Goal: Information Seeking & Learning: Learn about a topic

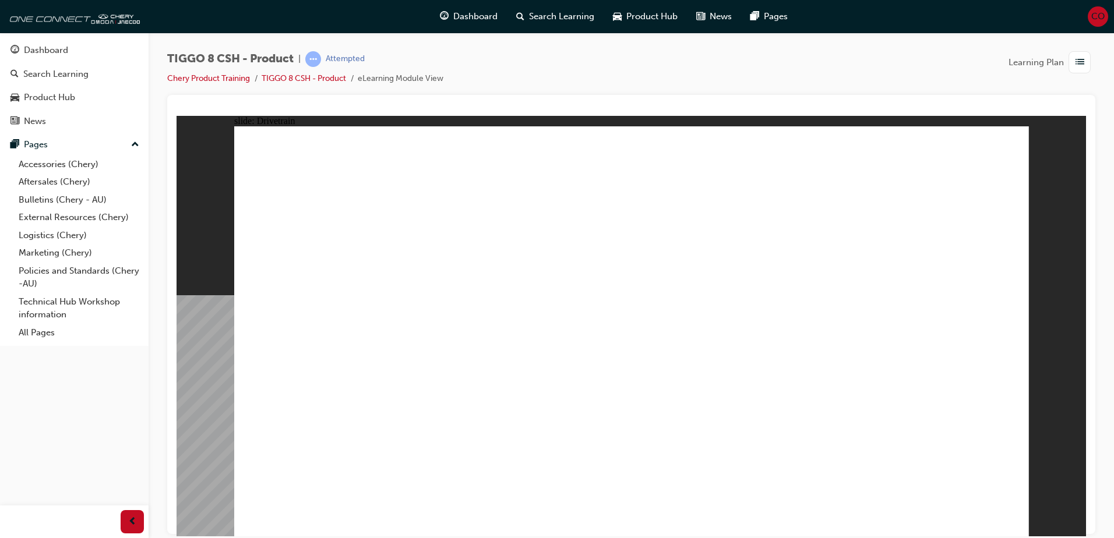
type input "24"
drag, startPoint x: 291, startPoint y: 314, endPoint x: 432, endPoint y: 324, distance: 141.3
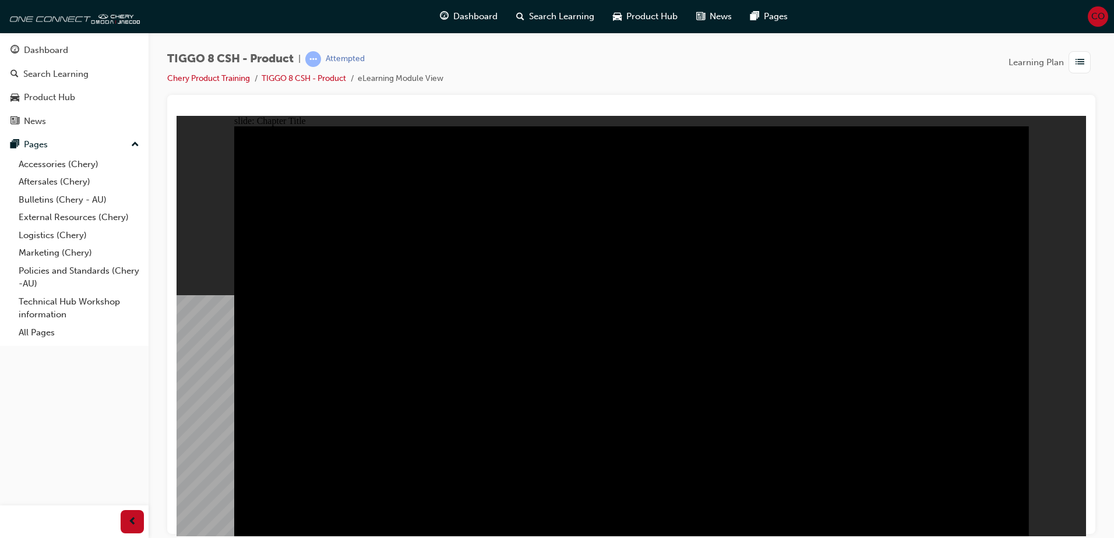
radio input "true"
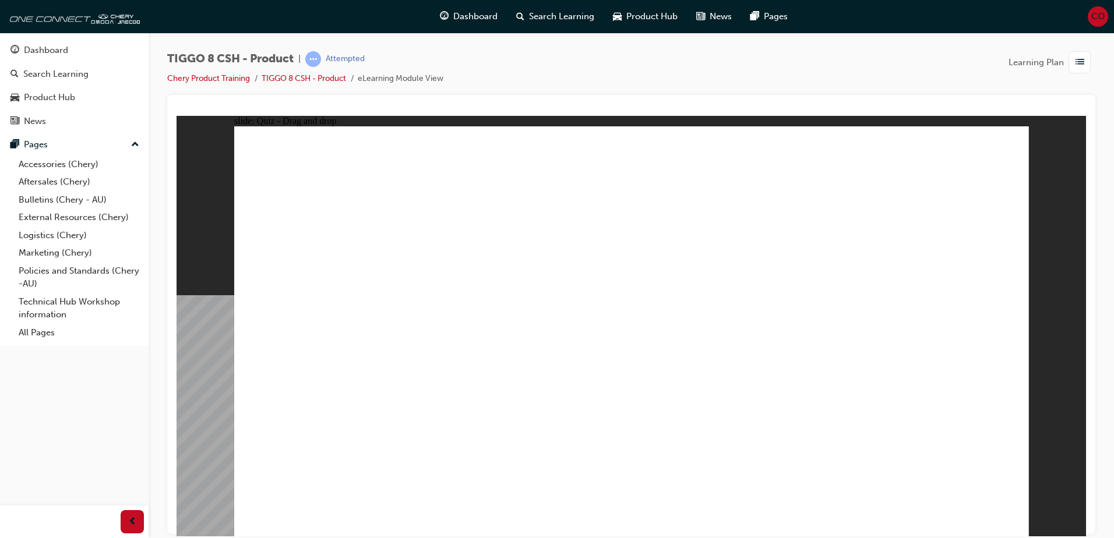
drag, startPoint x: 401, startPoint y: 458, endPoint x: 408, endPoint y: 383, distance: 76.0
drag, startPoint x: 708, startPoint y: 248, endPoint x: 507, endPoint y: 348, distance: 224.5
drag, startPoint x: 613, startPoint y: 169, endPoint x: 644, endPoint y: 356, distance: 190.2
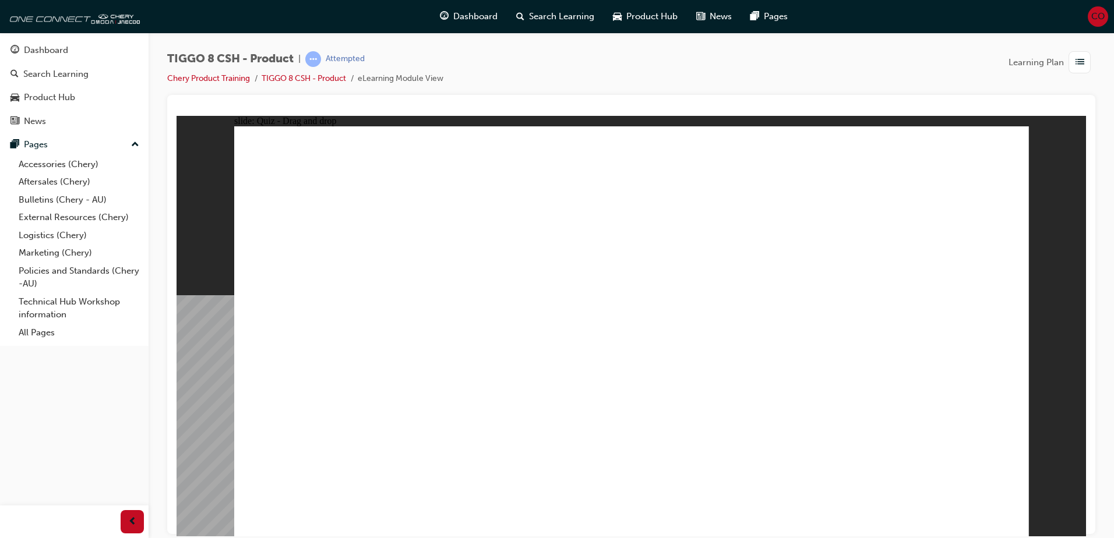
drag, startPoint x: 621, startPoint y: 345, endPoint x: 776, endPoint y: 351, distance: 154.4
drag, startPoint x: 498, startPoint y: 340, endPoint x: 656, endPoint y: 342, distance: 157.9
drag, startPoint x: 753, startPoint y: 174, endPoint x: 467, endPoint y: 358, distance: 339.8
drag, startPoint x: 804, startPoint y: 248, endPoint x: 902, endPoint y: 351, distance: 142.2
drag, startPoint x: 917, startPoint y: 164, endPoint x: 317, endPoint y: 349, distance: 627.7
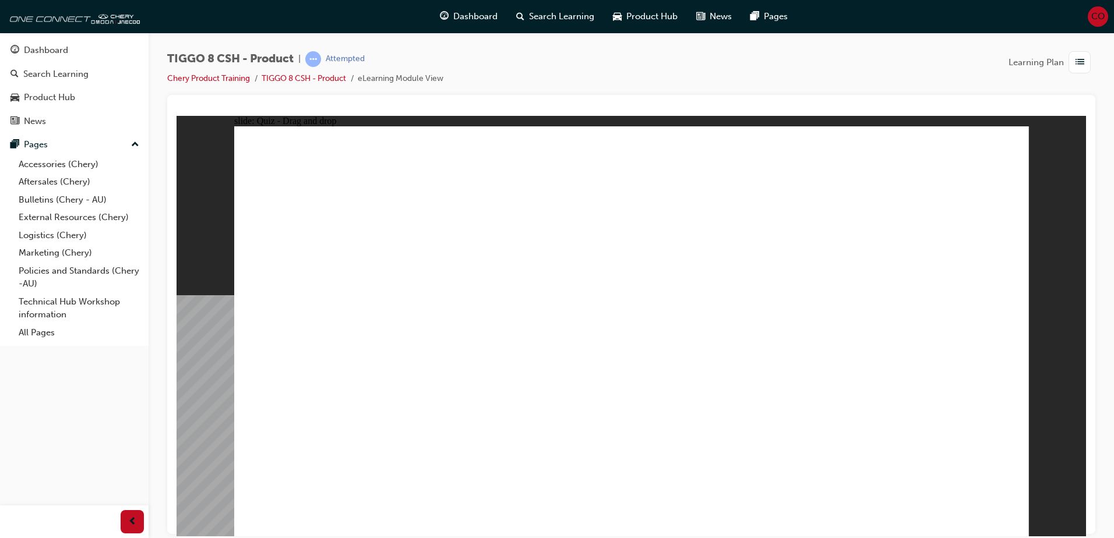
checkbox input "true"
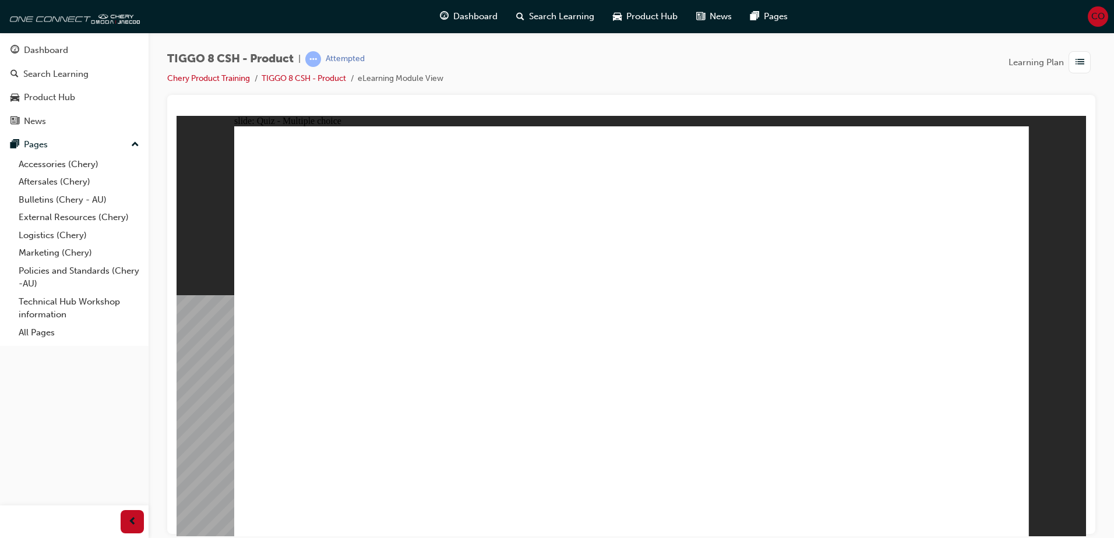
radio input "true"
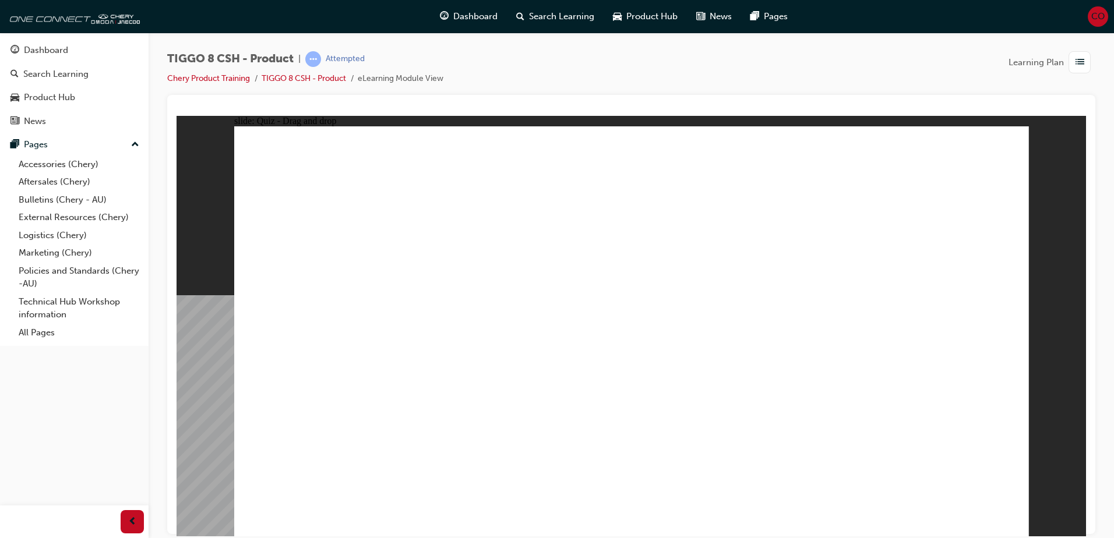
drag, startPoint x: 504, startPoint y: 219, endPoint x: 444, endPoint y: 209, distance: 60.2
drag, startPoint x: 653, startPoint y: 202, endPoint x: 698, endPoint y: 364, distance: 168.7
drag, startPoint x: 609, startPoint y: 170, endPoint x: 647, endPoint y: 383, distance: 216.6
drag, startPoint x: 813, startPoint y: 167, endPoint x: 380, endPoint y: 361, distance: 474.2
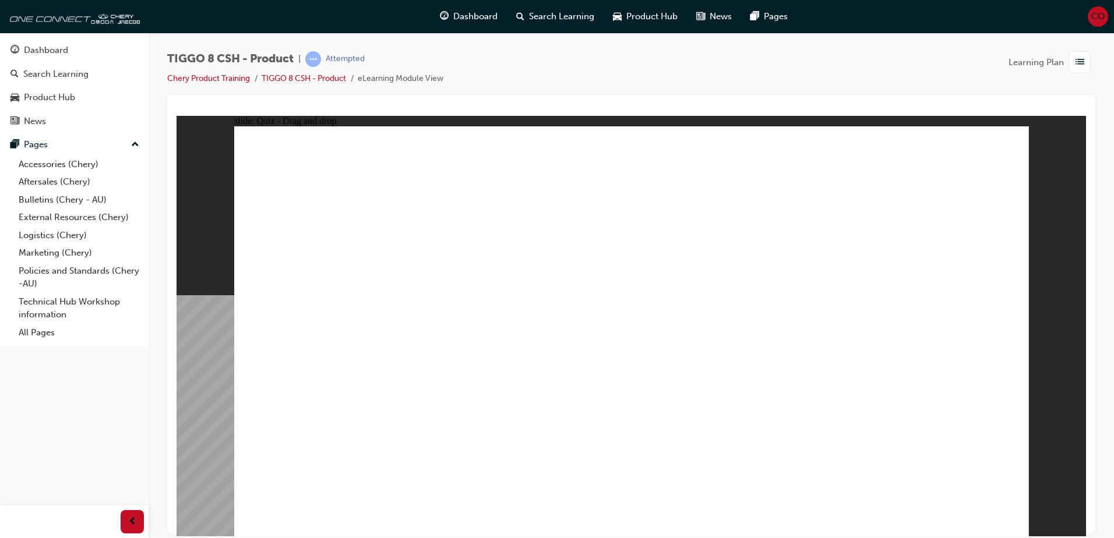
drag, startPoint x: 779, startPoint y: 164, endPoint x: 582, endPoint y: 394, distance: 303.6
drag, startPoint x: 808, startPoint y: 200, endPoint x: 842, endPoint y: 390, distance: 192.9
drag, startPoint x: 767, startPoint y: 228, endPoint x: 470, endPoint y: 366, distance: 327.6
drag, startPoint x: 811, startPoint y: 225, endPoint x: 719, endPoint y: 417, distance: 213.4
drag, startPoint x: 958, startPoint y: 203, endPoint x: 845, endPoint y: 426, distance: 250.1
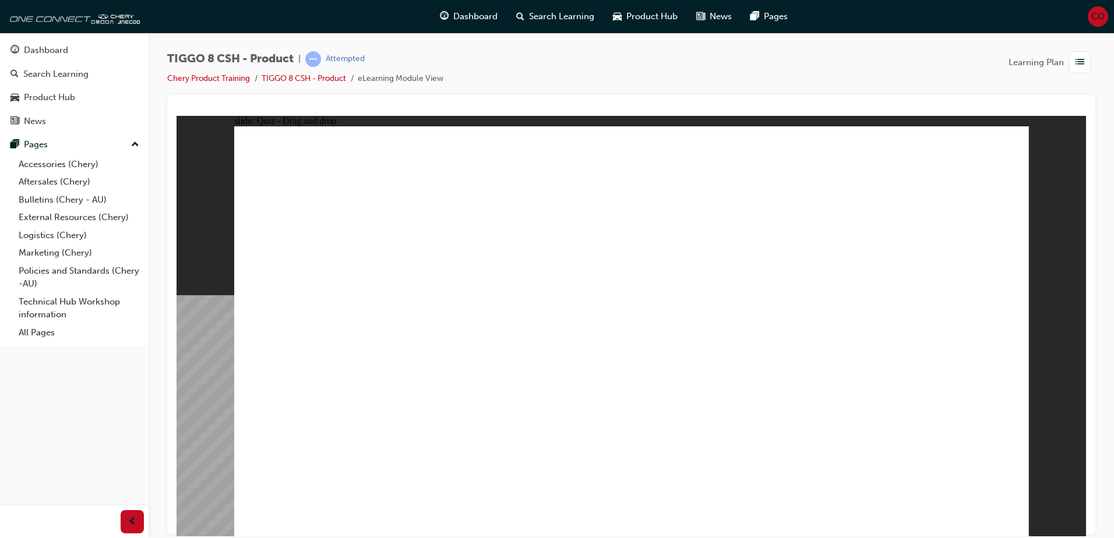
drag, startPoint x: 923, startPoint y: 181, endPoint x: 685, endPoint y: 447, distance: 357.2
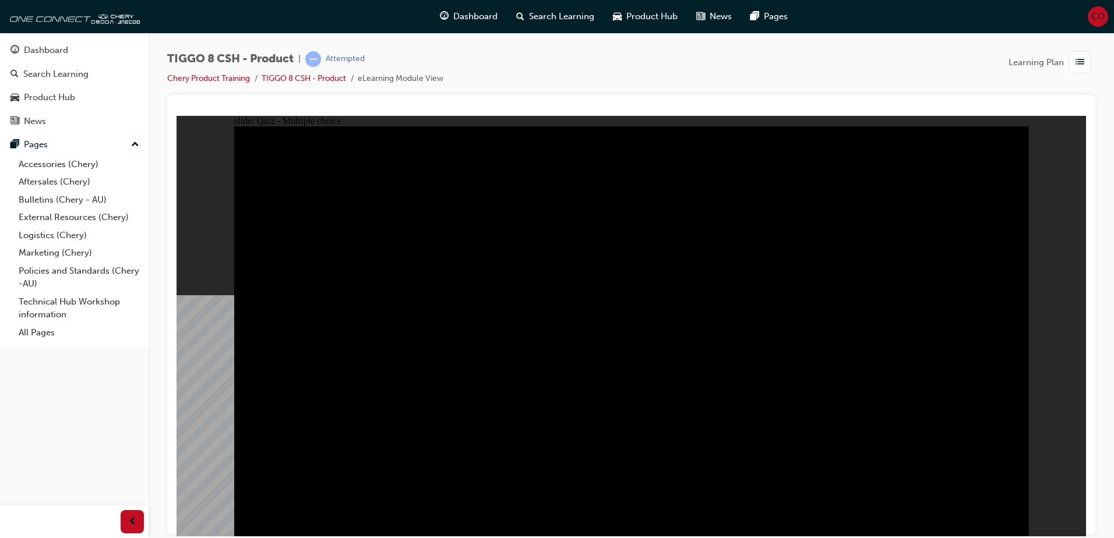
radio input "true"
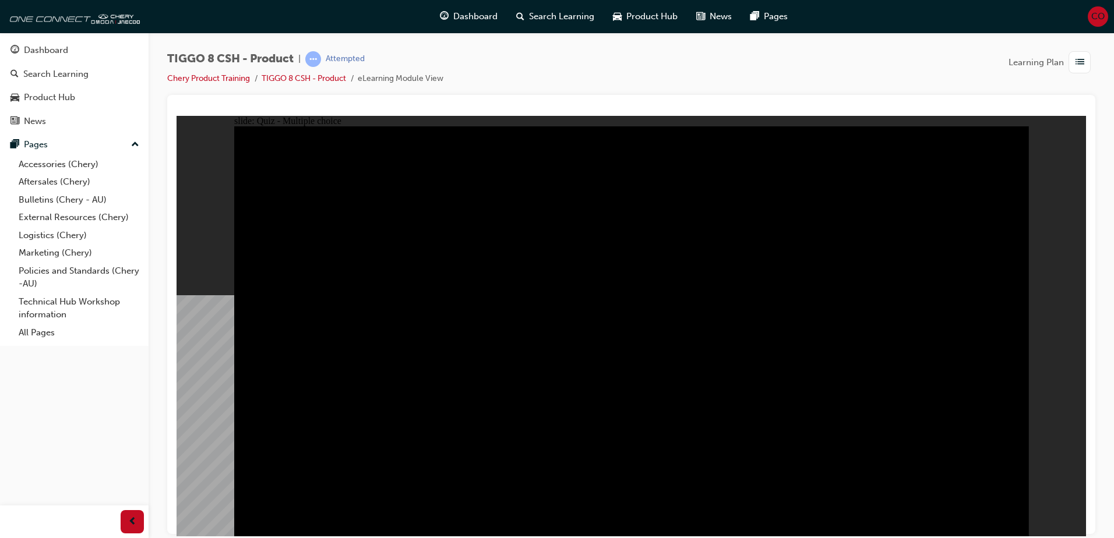
radio input "true"
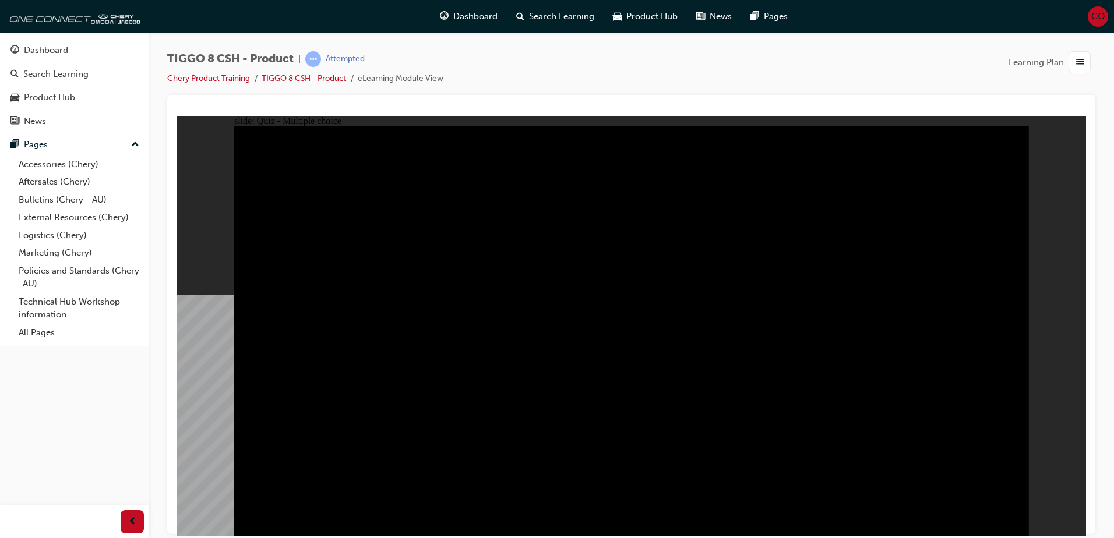
checkbox input "true"
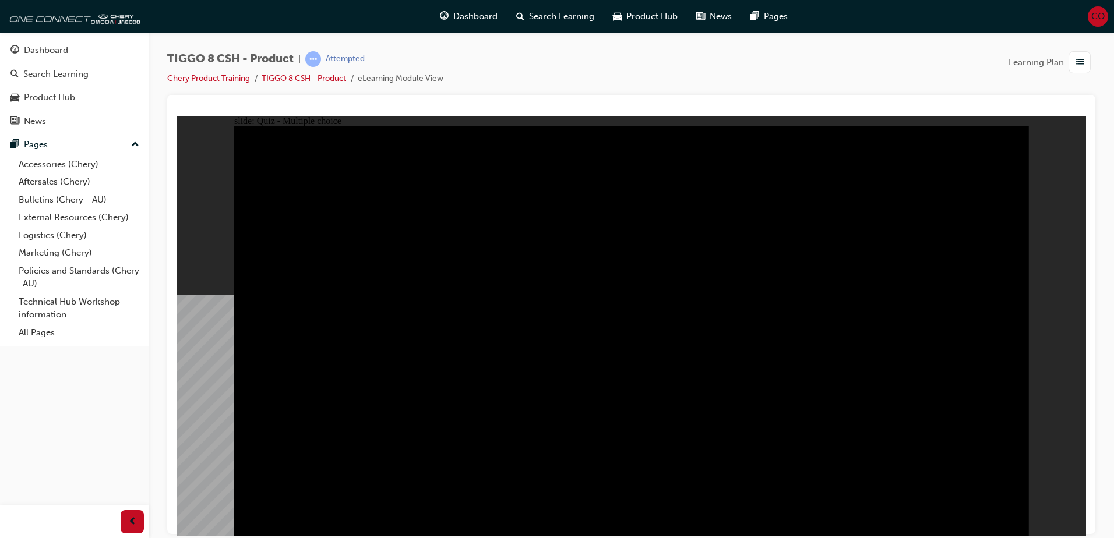
checkbox input "true"
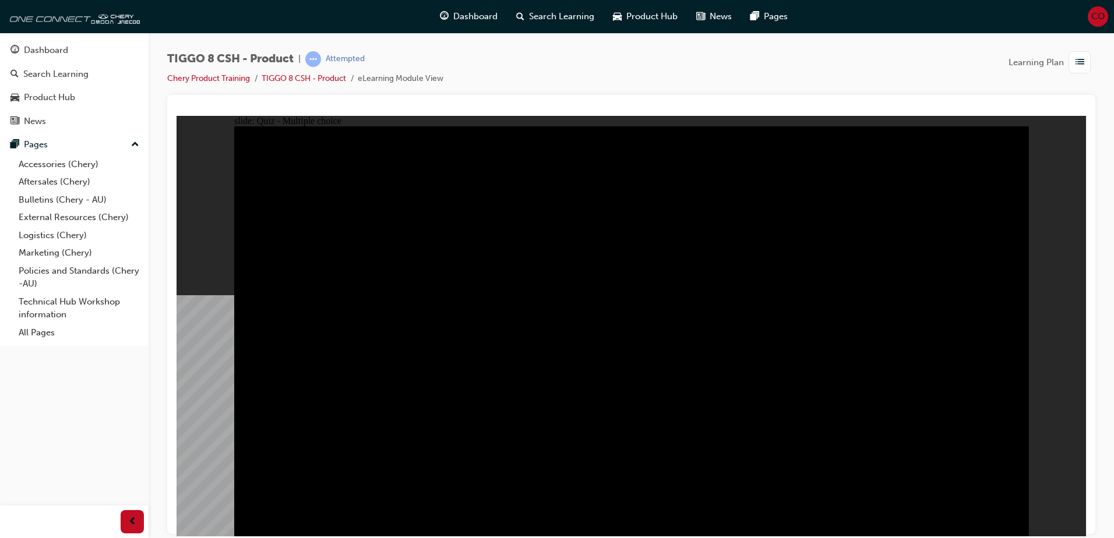
checkbox input "true"
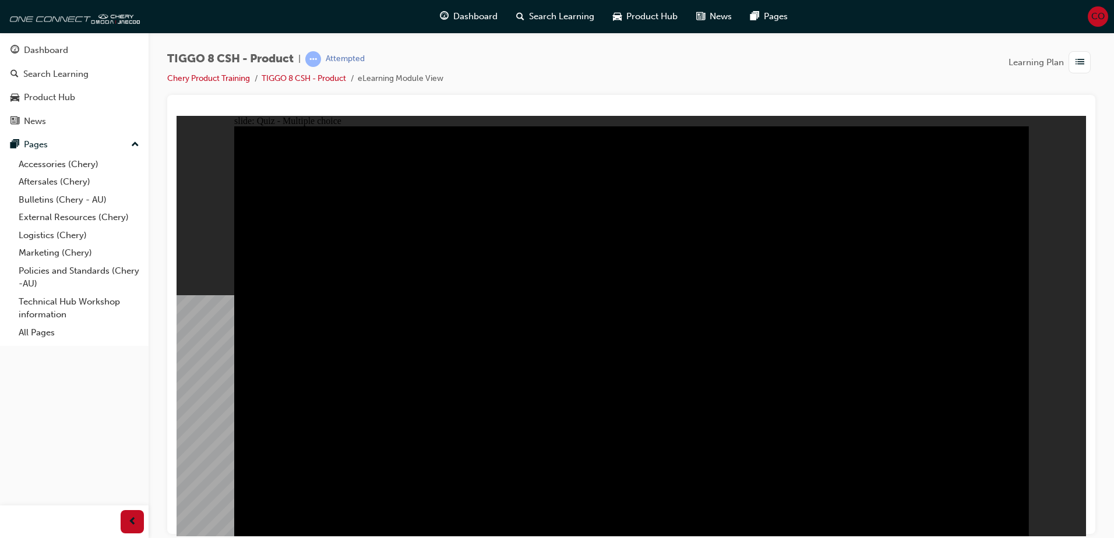
radio input "false"
radio input "true"
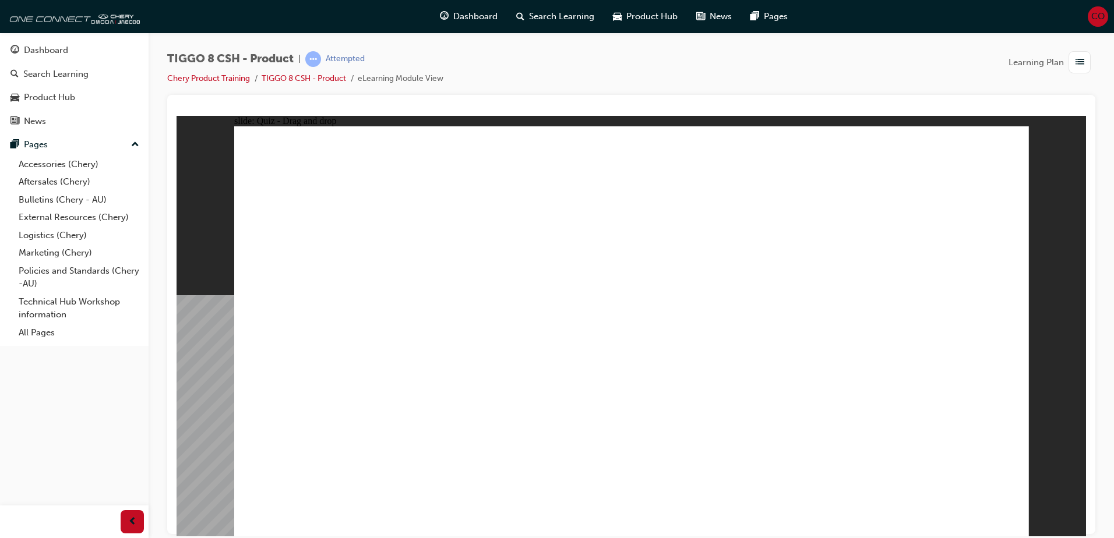
drag, startPoint x: 680, startPoint y: 250, endPoint x: 630, endPoint y: 352, distance: 114.1
drag, startPoint x: 769, startPoint y: 174, endPoint x: 482, endPoint y: 361, distance: 343.0
drag, startPoint x: 573, startPoint y: 167, endPoint x: 760, endPoint y: 351, distance: 262.4
drag, startPoint x: 938, startPoint y: 293, endPoint x: 960, endPoint y: 359, distance: 69.6
drag, startPoint x: 952, startPoint y: 163, endPoint x: 352, endPoint y: 348, distance: 627.9
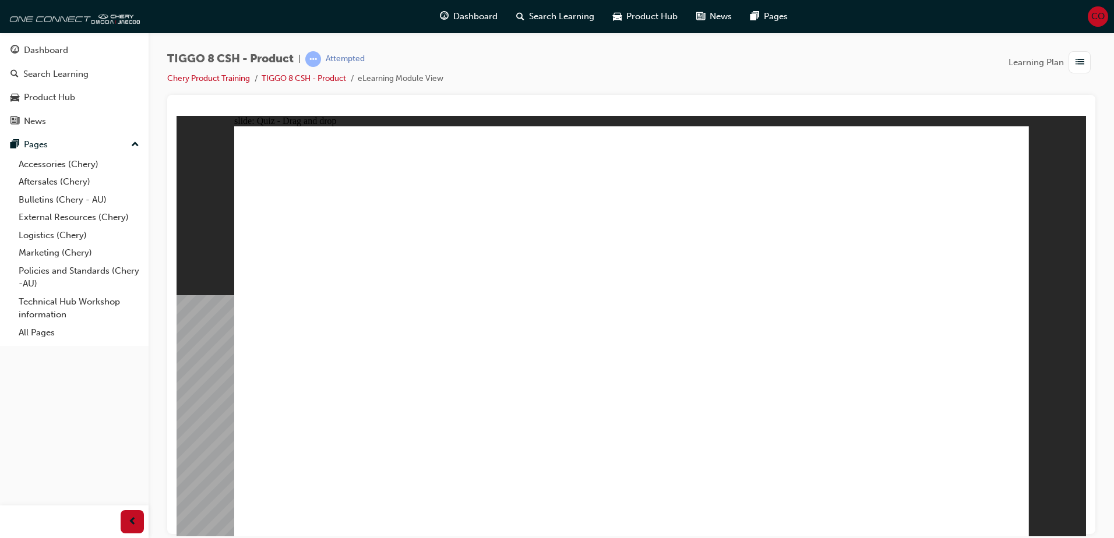
checkbox input "true"
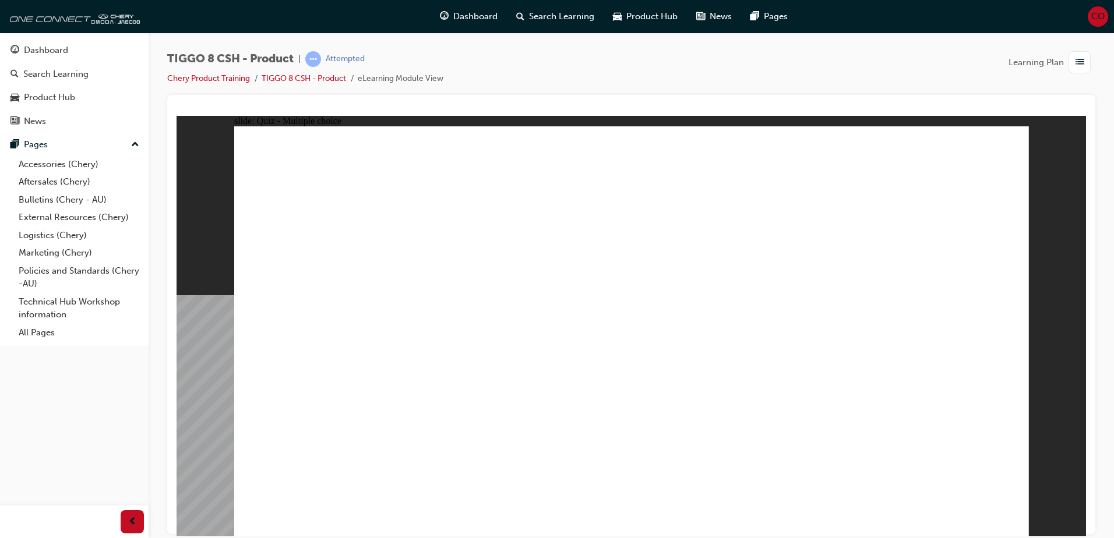
radio input "true"
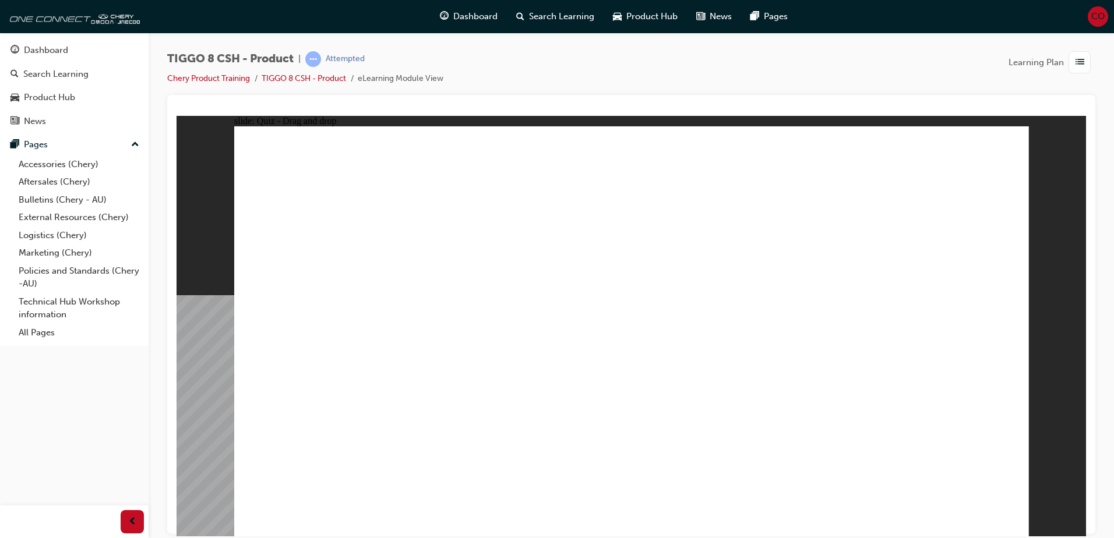
drag, startPoint x: 615, startPoint y: 172, endPoint x: 658, endPoint y: 368, distance: 200.4
drag, startPoint x: 642, startPoint y: 209, endPoint x: 674, endPoint y: 402, distance: 195.4
drag, startPoint x: 764, startPoint y: 166, endPoint x: 665, endPoint y: 385, distance: 240.6
drag, startPoint x: 768, startPoint y: 206, endPoint x: 790, endPoint y: 386, distance: 181.4
drag, startPoint x: 776, startPoint y: 231, endPoint x: 679, endPoint y: 424, distance: 216.5
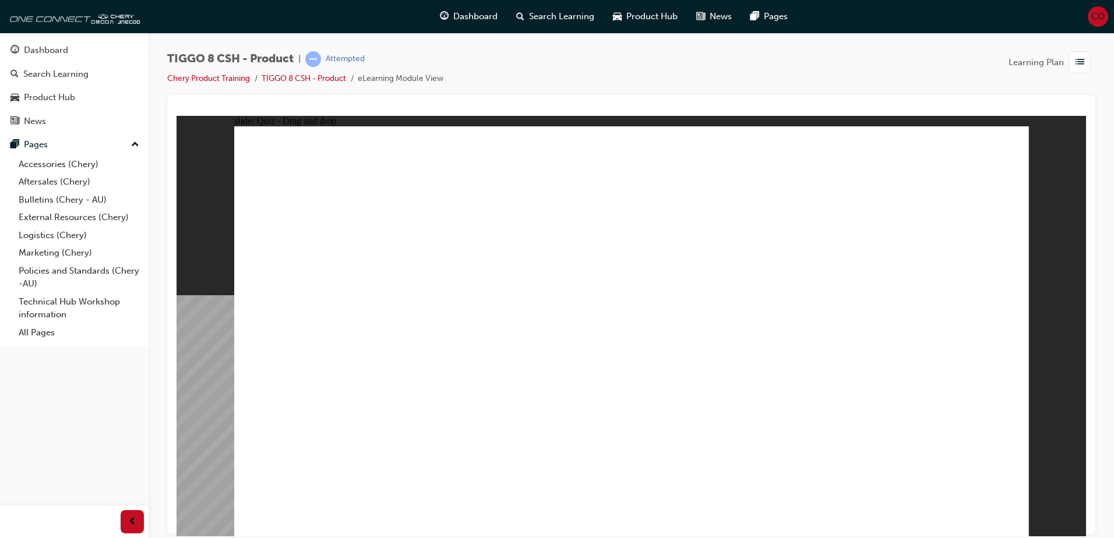
drag, startPoint x: 870, startPoint y: 238, endPoint x: 784, endPoint y: 416, distance: 197.7
drag, startPoint x: 900, startPoint y: 201, endPoint x: 660, endPoint y: 438, distance: 337.3
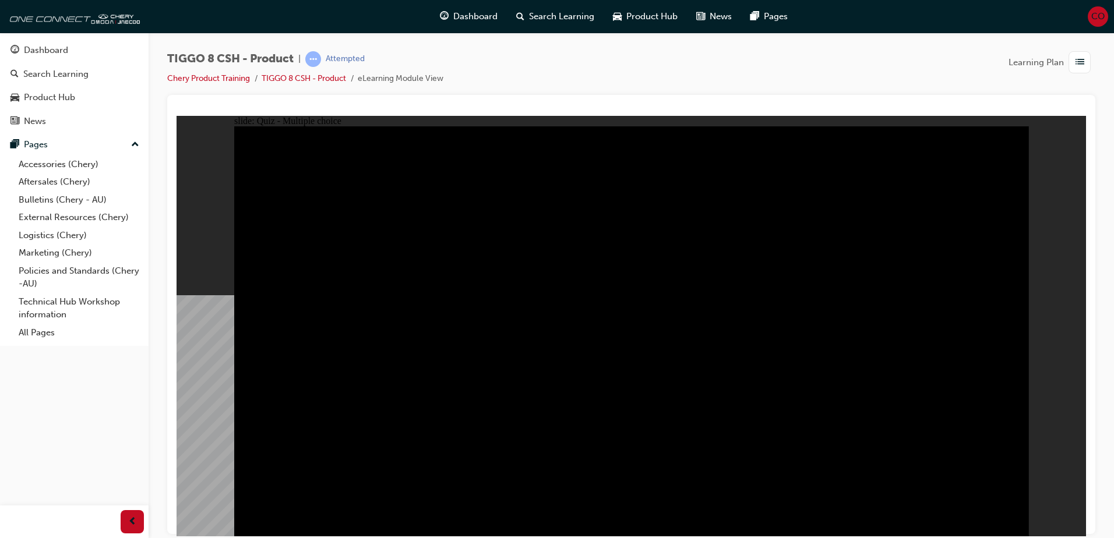
radio input "true"
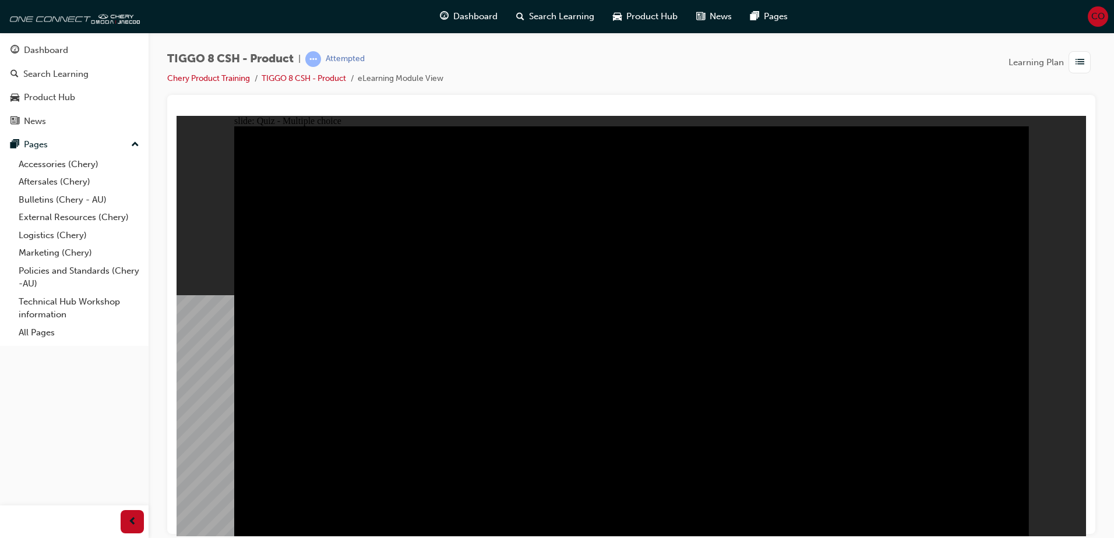
radio input "true"
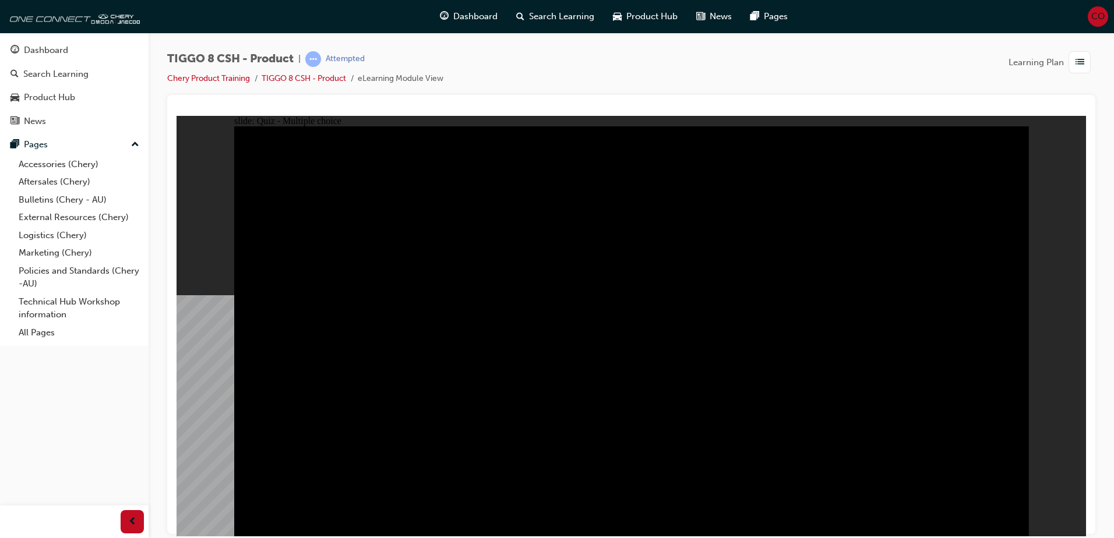
checkbox input "true"
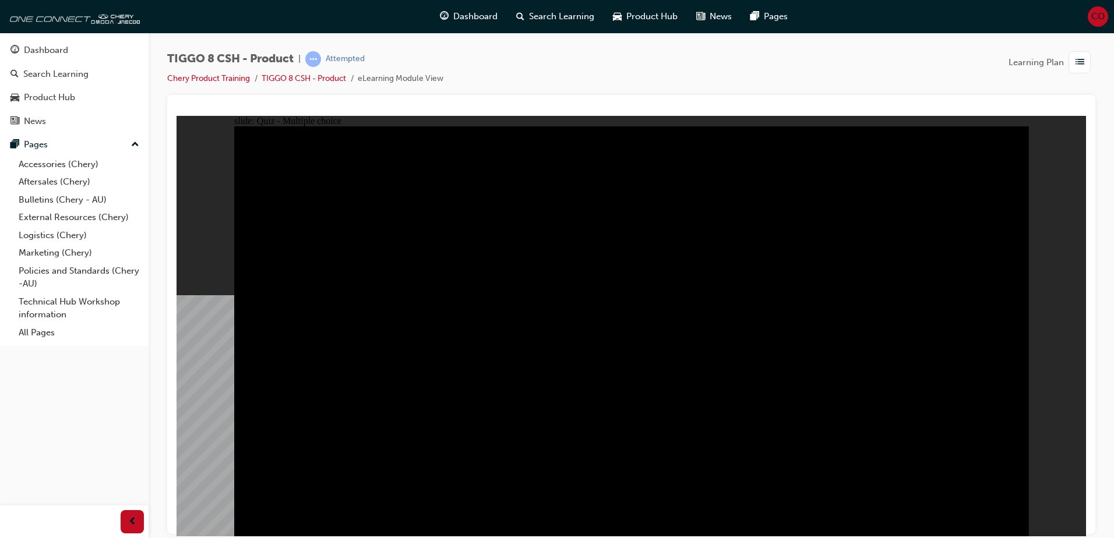
checkbox input "true"
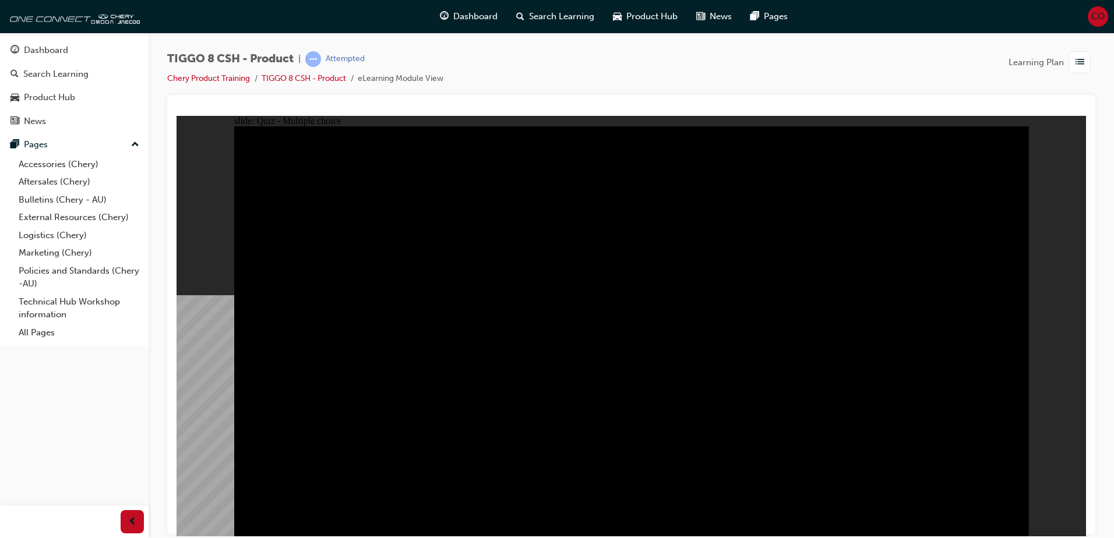
checkbox input "true"
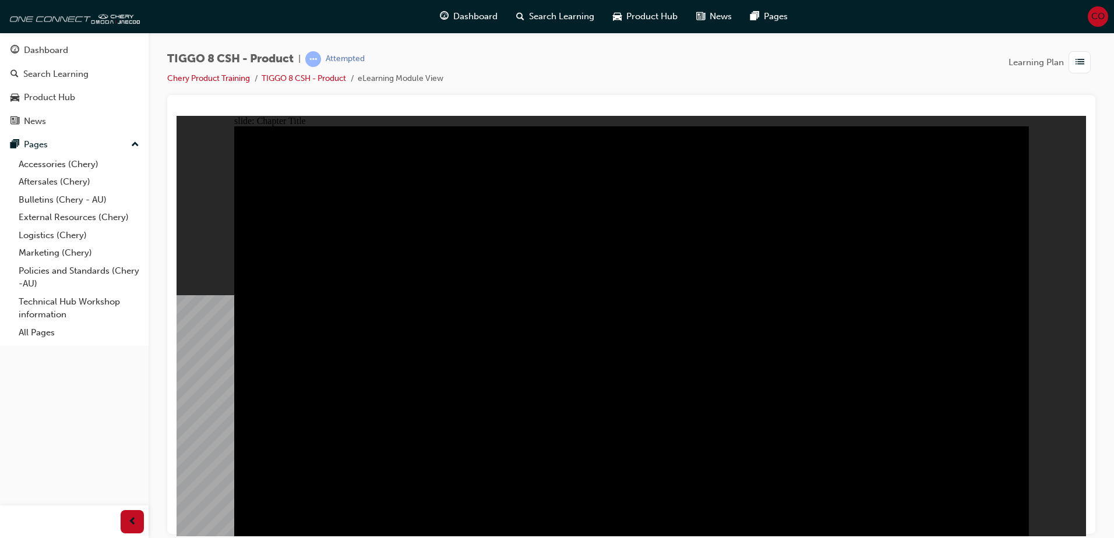
radio input "true"
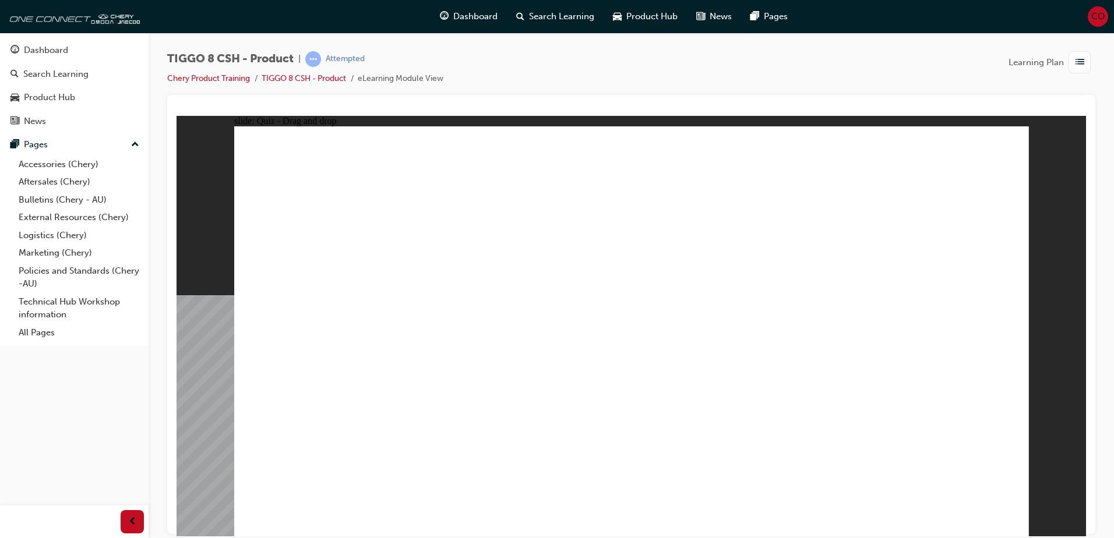
drag, startPoint x: 700, startPoint y: 239, endPoint x: 653, endPoint y: 342, distance: 112.6
drag, startPoint x: 746, startPoint y: 199, endPoint x: 497, endPoint y: 359, distance: 295.8
drag, startPoint x: 864, startPoint y: 284, endPoint x: 934, endPoint y: 359, distance: 103.0
drag, startPoint x: 585, startPoint y: 168, endPoint x: 771, endPoint y: 356, distance: 264.4
drag, startPoint x: 907, startPoint y: 168, endPoint x: 308, endPoint y: 352, distance: 627.0
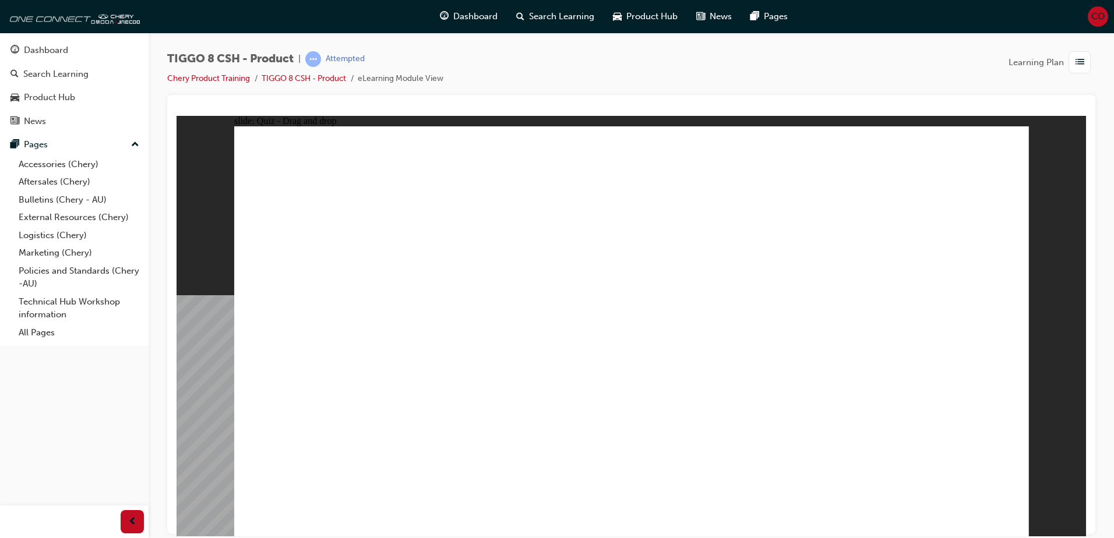
checkbox input "true"
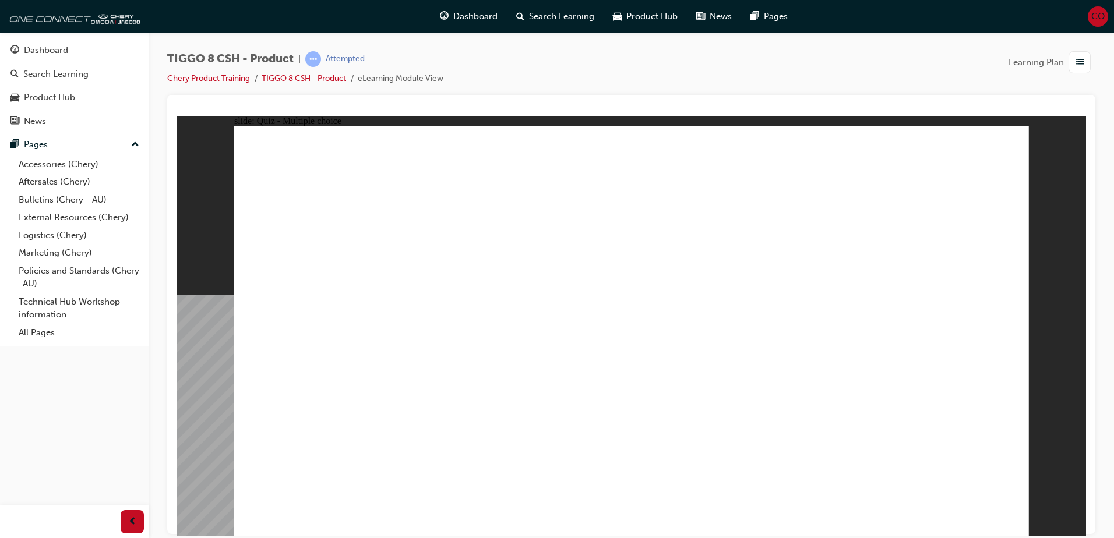
radio input "true"
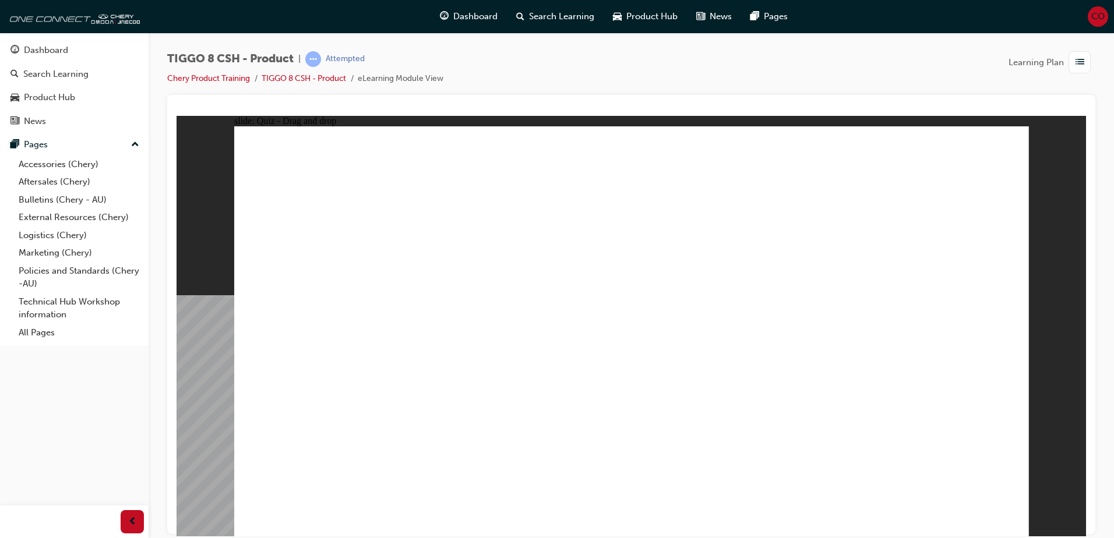
drag, startPoint x: 656, startPoint y: 177, endPoint x: 698, endPoint y: 374, distance: 201.3
drag, startPoint x: 655, startPoint y: 213, endPoint x: 692, endPoint y: 399, distance: 190.0
drag, startPoint x: 753, startPoint y: 176, endPoint x: 692, endPoint y: 399, distance: 231.2
drag, startPoint x: 751, startPoint y: 206, endPoint x: 779, endPoint y: 393, distance: 189.0
drag, startPoint x: 765, startPoint y: 228, endPoint x: 661, endPoint y: 416, distance: 215.4
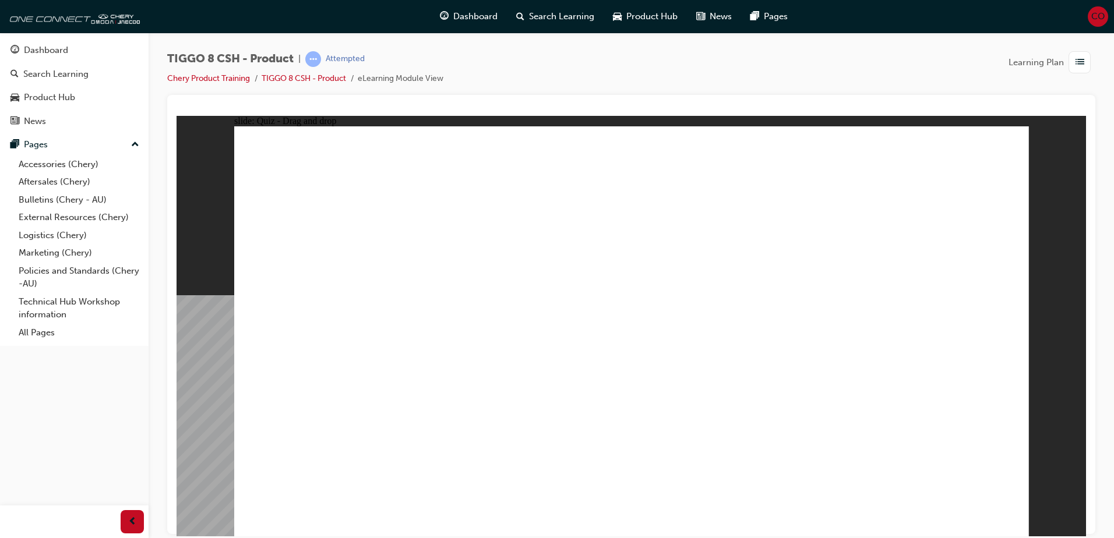
drag, startPoint x: 885, startPoint y: 178, endPoint x: 782, endPoint y: 416, distance: 259.3
drag, startPoint x: 884, startPoint y: 202, endPoint x: 648, endPoint y: 443, distance: 336.9
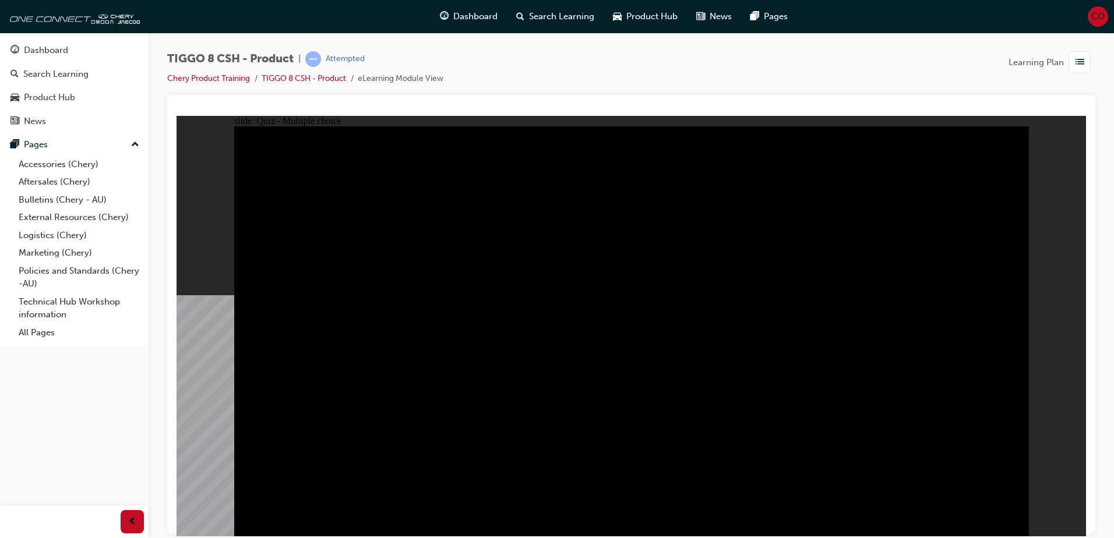
radio input "true"
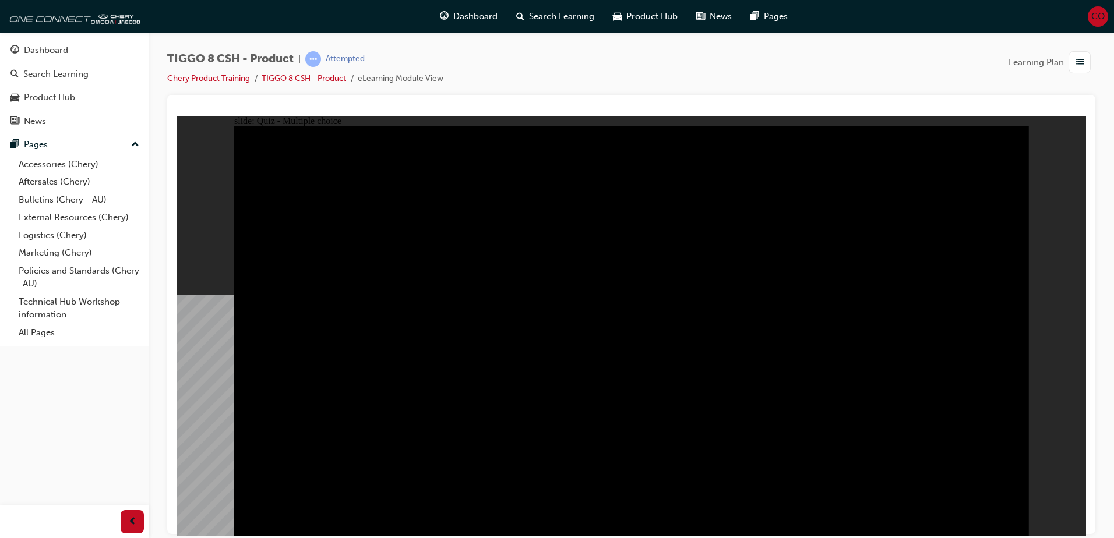
radio input "true"
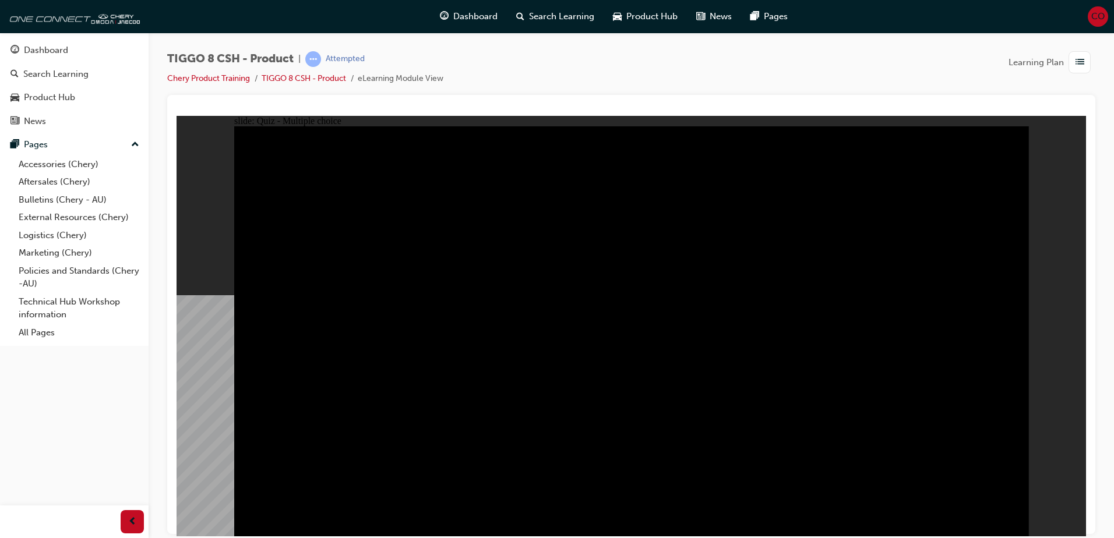
checkbox input "true"
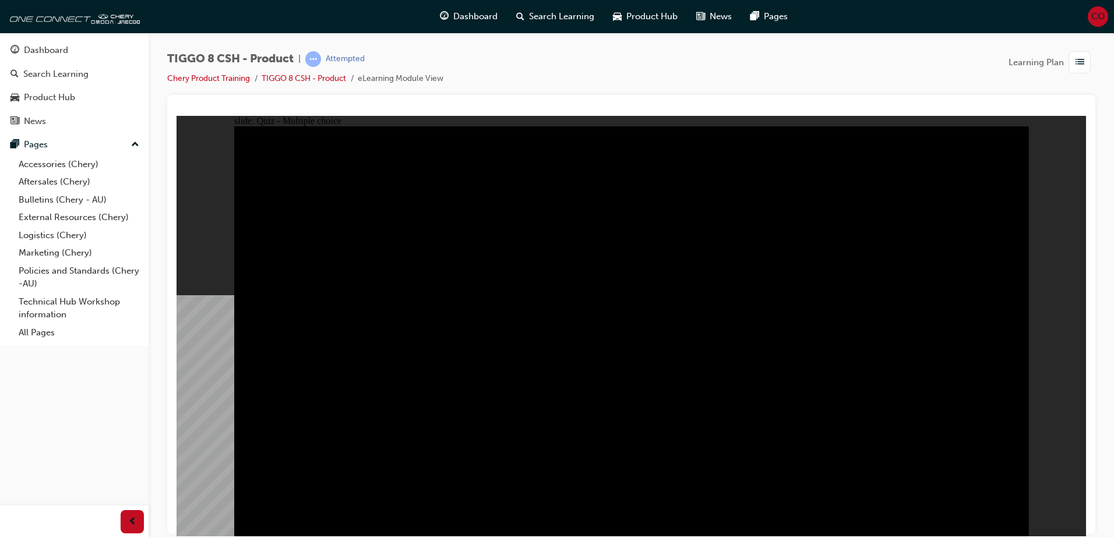
checkbox input "true"
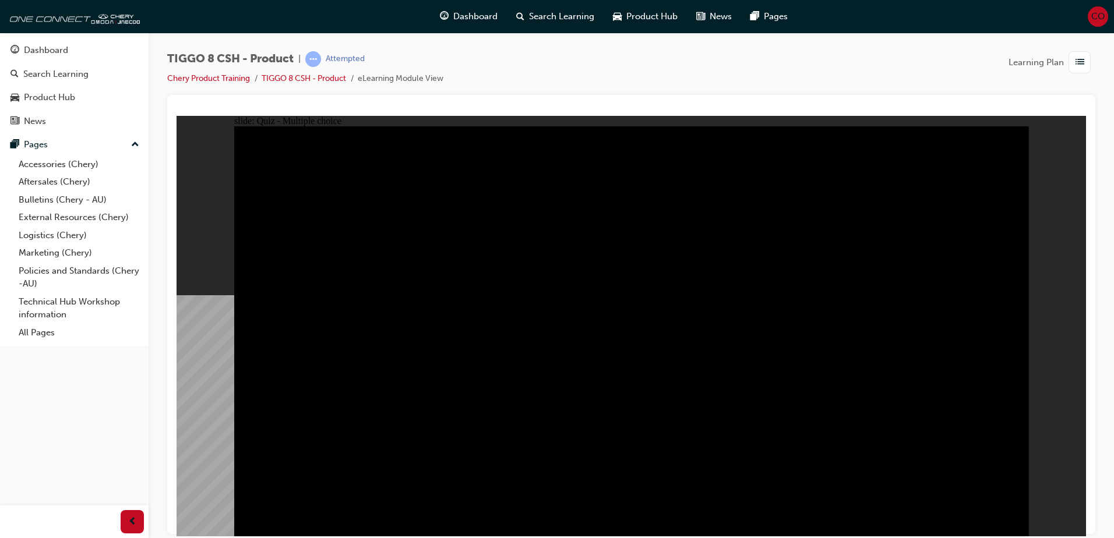
checkbox input "true"
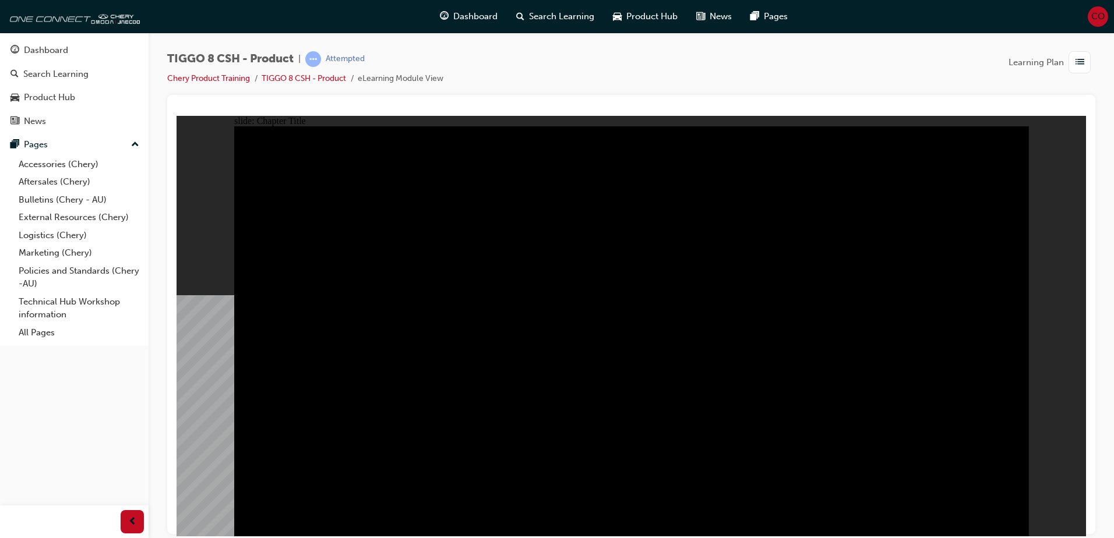
radio input "true"
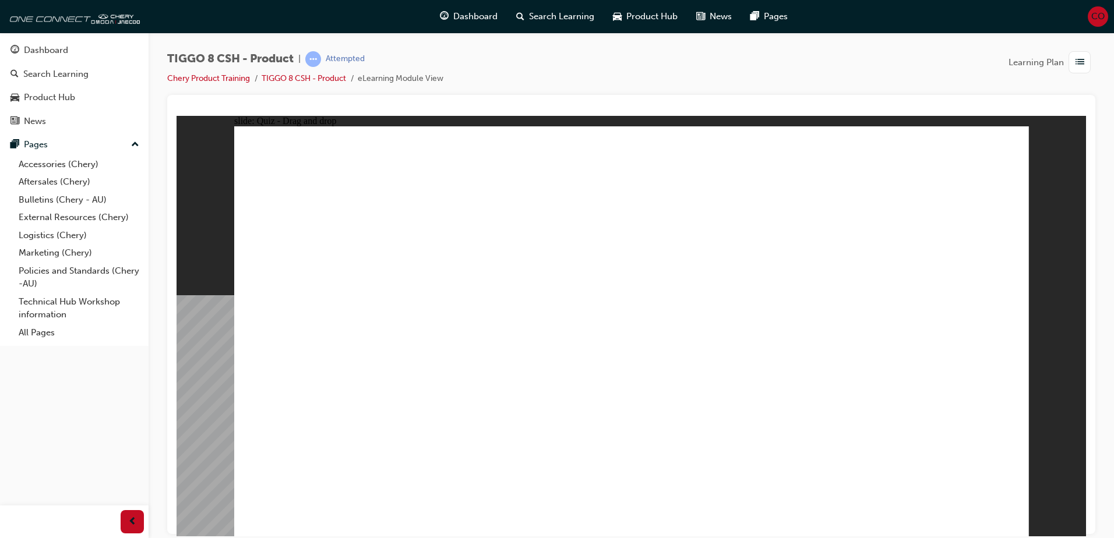
drag, startPoint x: 687, startPoint y: 241, endPoint x: 647, endPoint y: 348, distance: 113.9
drag, startPoint x: 745, startPoint y: 164, endPoint x: 467, endPoint y: 348, distance: 333.3
drag, startPoint x: 599, startPoint y: 161, endPoint x: 791, endPoint y: 350, distance: 269.4
drag, startPoint x: 859, startPoint y: 245, endPoint x: 955, endPoint y: 349, distance: 141.4
drag, startPoint x: 948, startPoint y: 171, endPoint x: 355, endPoint y: 355, distance: 620.5
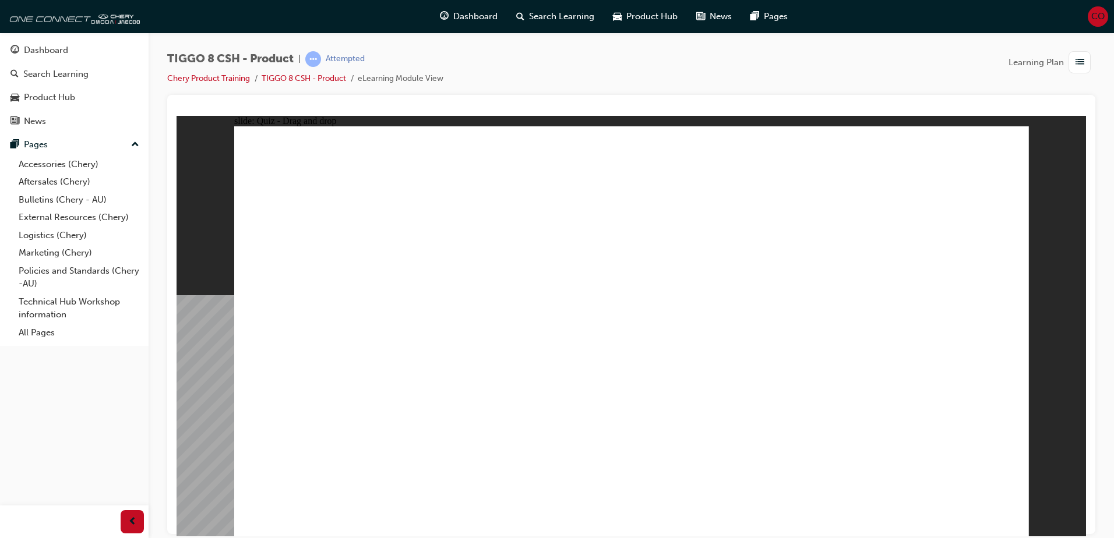
checkbox input "true"
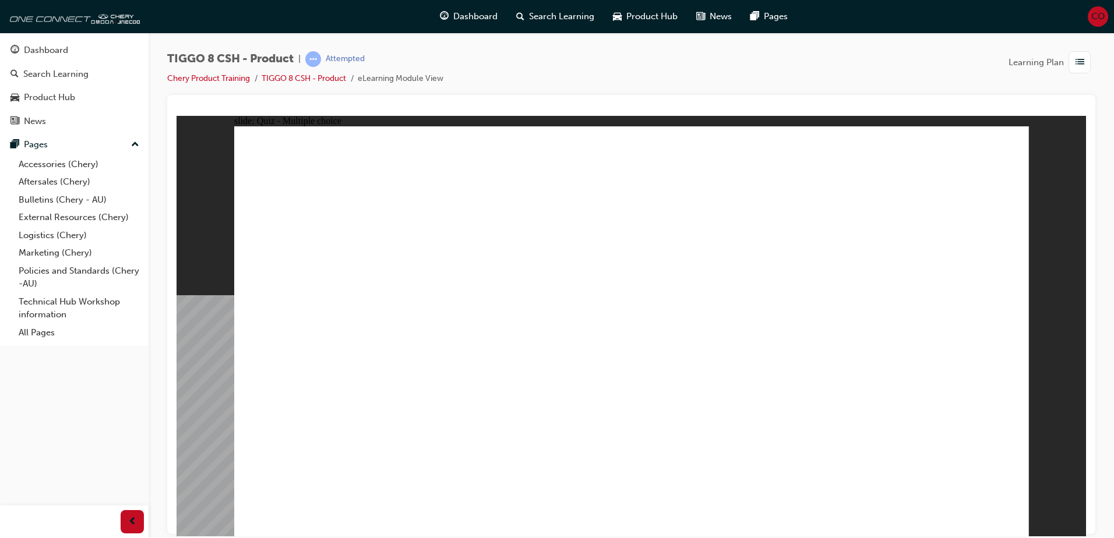
radio input "true"
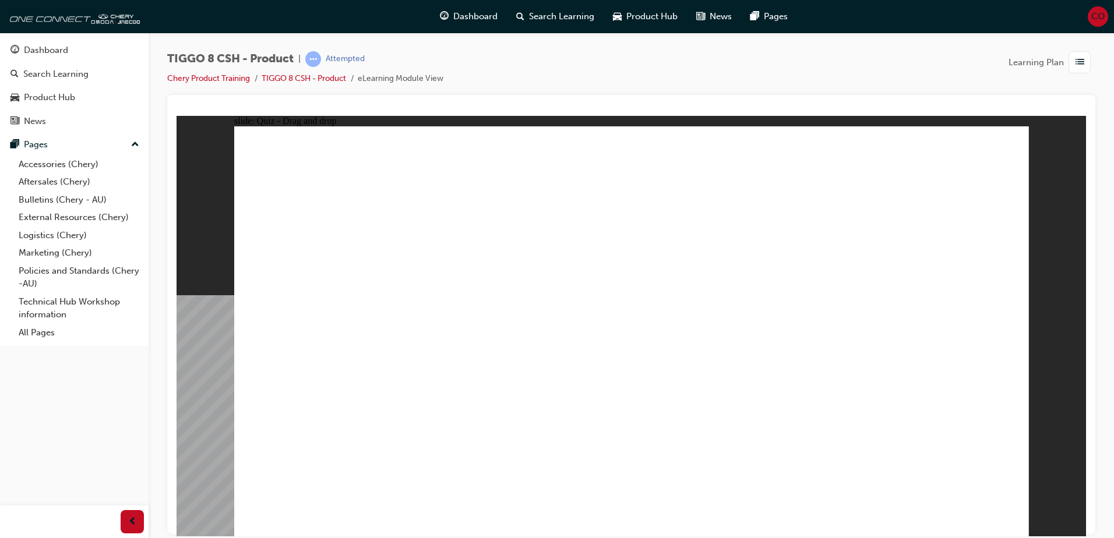
drag, startPoint x: 644, startPoint y: 206, endPoint x: 690, endPoint y: 372, distance: 172.1
drag, startPoint x: 644, startPoint y: 172, endPoint x: 694, endPoint y: 400, distance: 233.2
drag, startPoint x: 768, startPoint y: 176, endPoint x: 688, endPoint y: 394, distance: 232.0
drag, startPoint x: 763, startPoint y: 203, endPoint x: 788, endPoint y: 384, distance: 182.9
drag, startPoint x: 764, startPoint y: 235, endPoint x: 656, endPoint y: 421, distance: 214.8
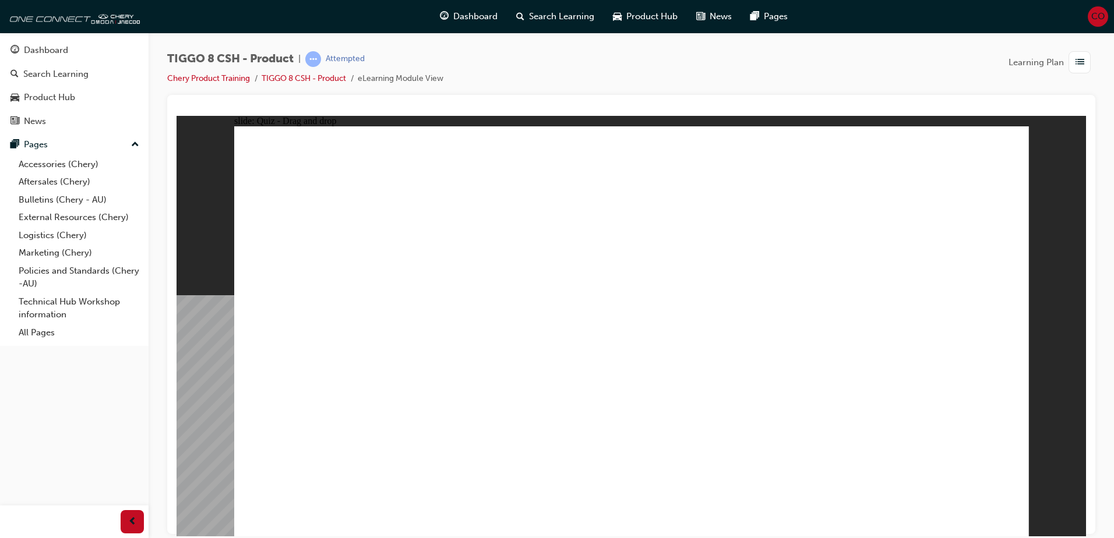
drag, startPoint x: 891, startPoint y: 175, endPoint x: 800, endPoint y: 416, distance: 257.5
drag, startPoint x: 899, startPoint y: 205, endPoint x: 645, endPoint y: 442, distance: 347.4
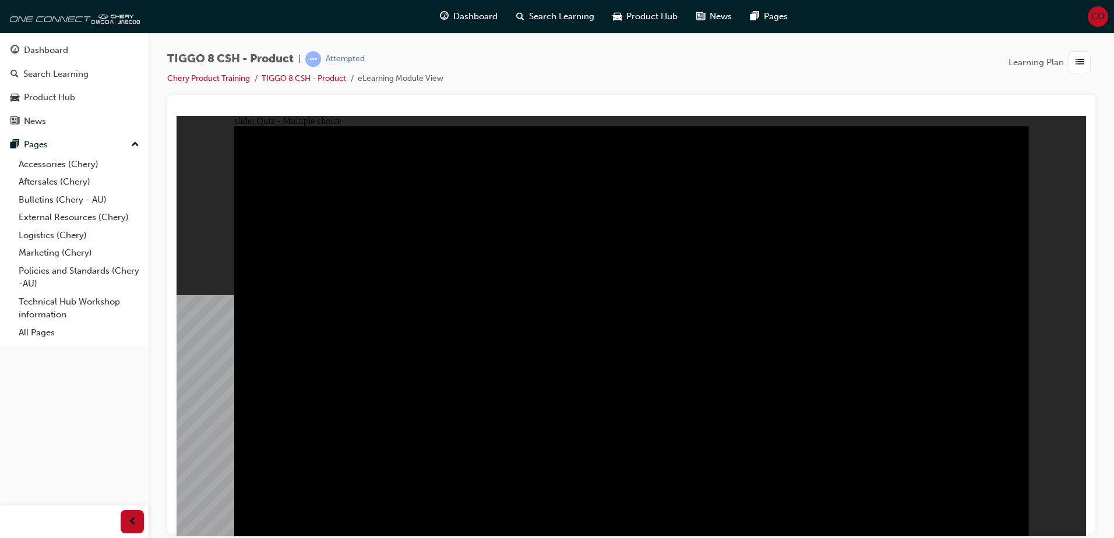
radio input "true"
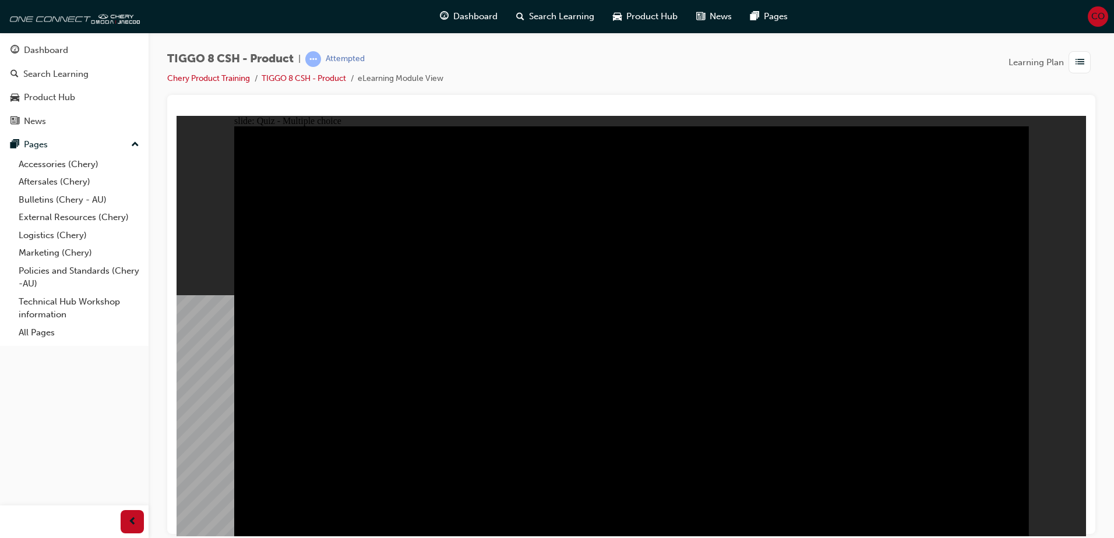
radio input "true"
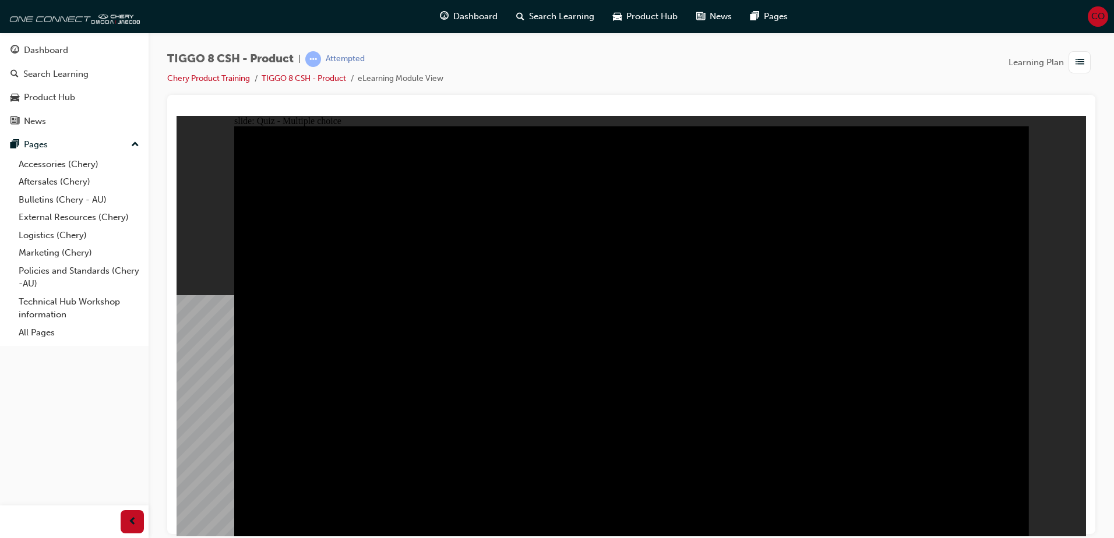
checkbox input "true"
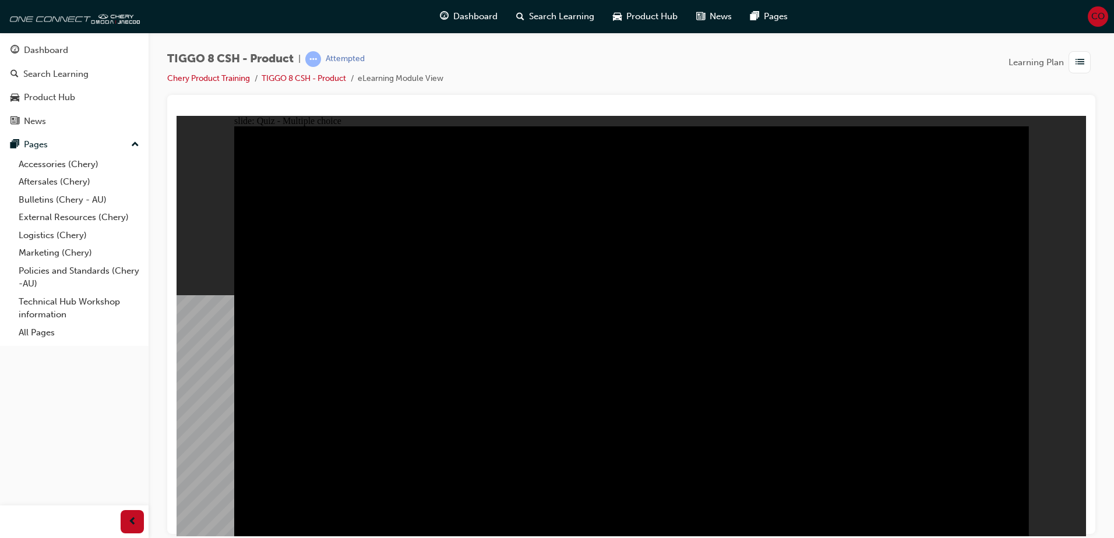
checkbox input "true"
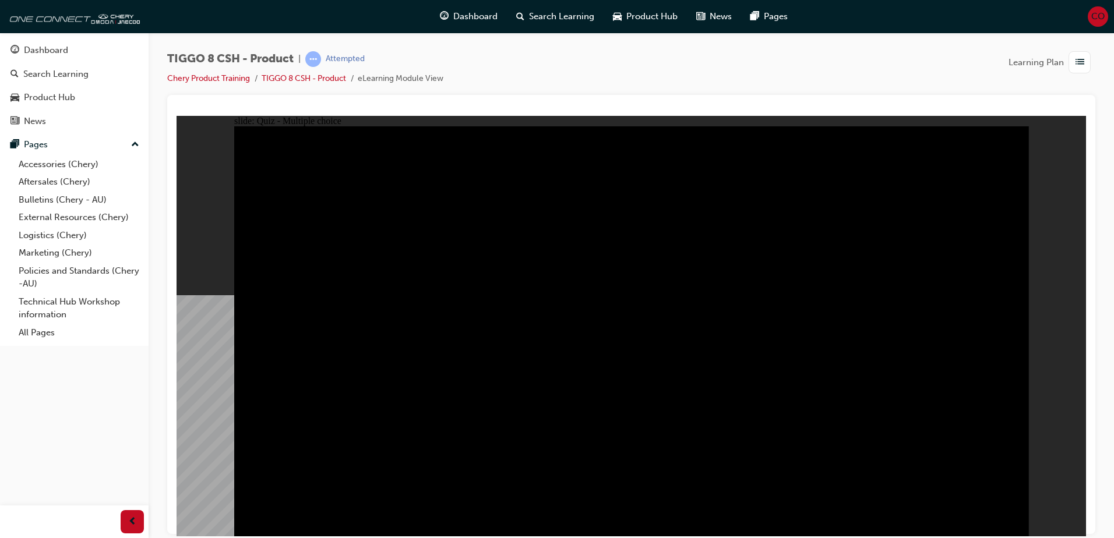
checkbox input "true"
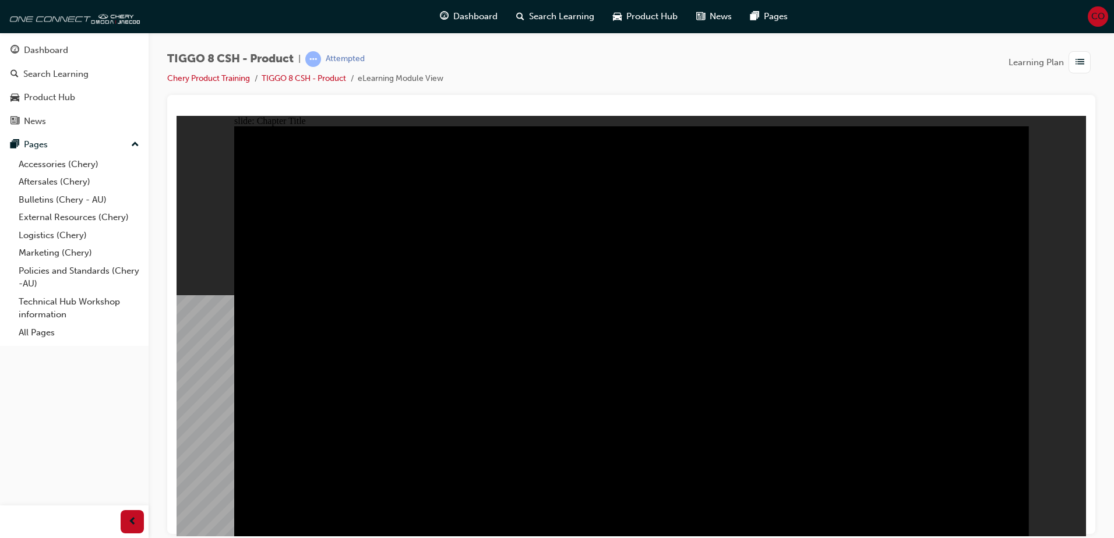
radio input "true"
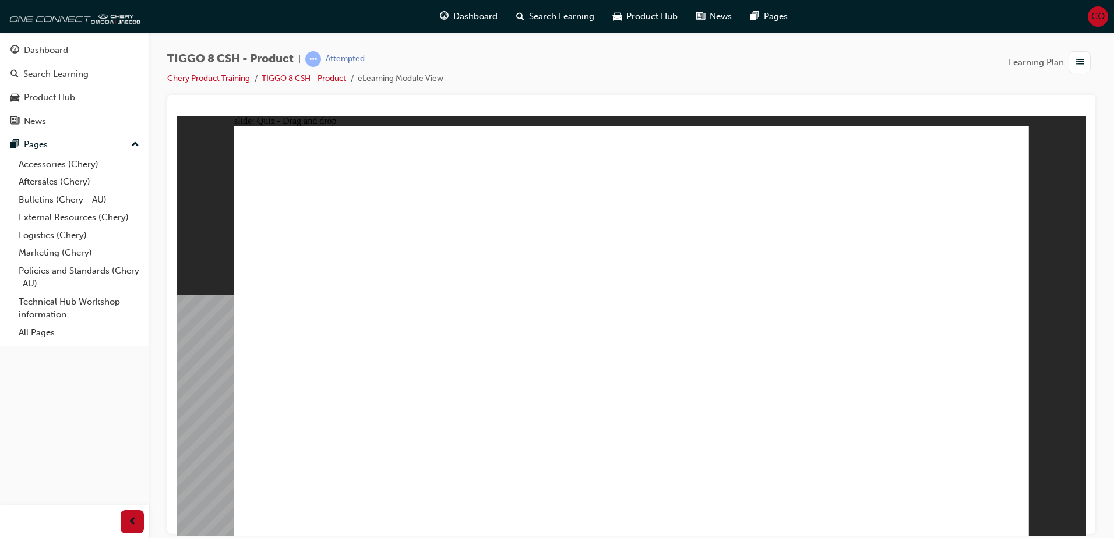
drag, startPoint x: 687, startPoint y: 241, endPoint x: 642, endPoint y: 342, distance: 110.5
drag, startPoint x: 680, startPoint y: 229, endPoint x: 486, endPoint y: 352, distance: 229.6
drag, startPoint x: 757, startPoint y: 288, endPoint x: 799, endPoint y: 365, distance: 87.6
drag, startPoint x: 852, startPoint y: 259, endPoint x: 956, endPoint y: 357, distance: 143.0
drag, startPoint x: 886, startPoint y: 207, endPoint x: 321, endPoint y: 368, distance: 587.4
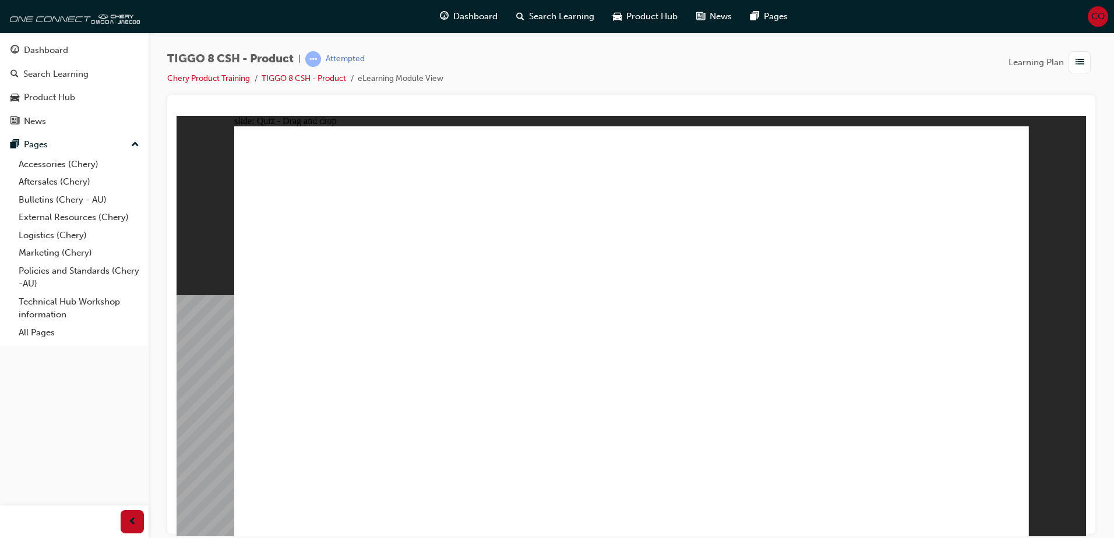
checkbox input "true"
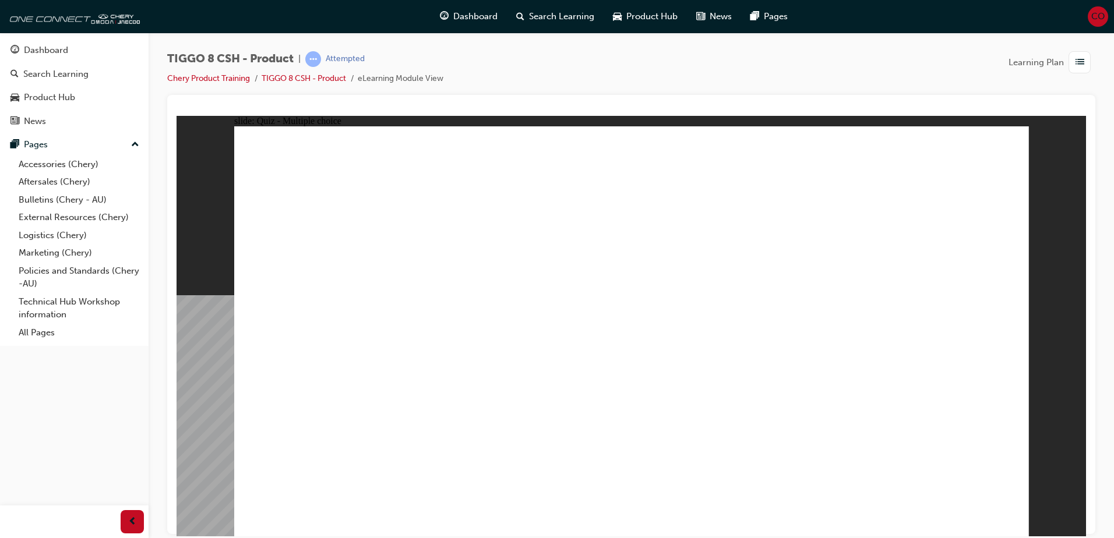
radio input "true"
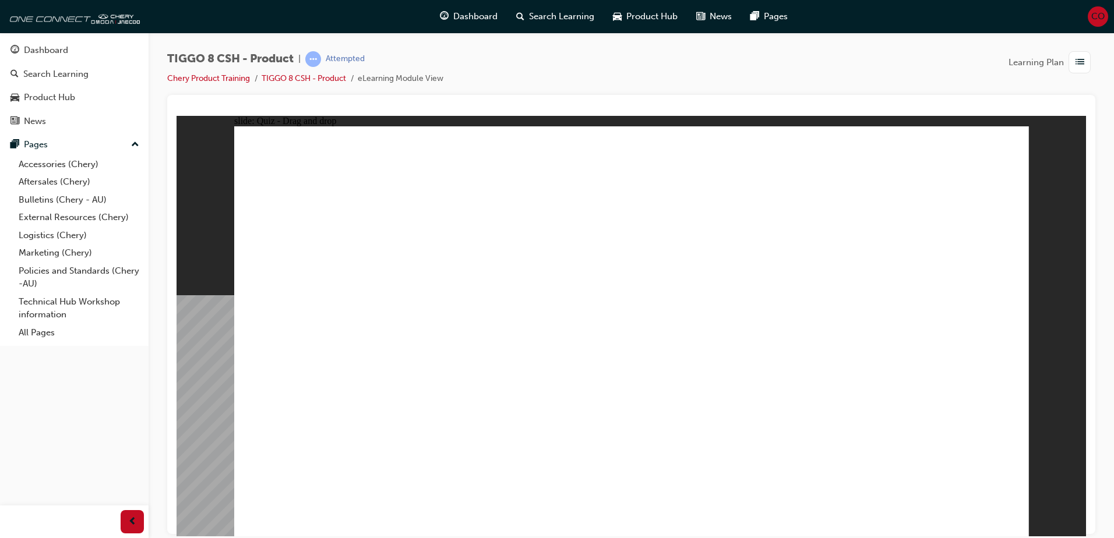
drag, startPoint x: 648, startPoint y: 175, endPoint x: 699, endPoint y: 368, distance: 198.8
drag, startPoint x: 642, startPoint y: 206, endPoint x: 719, endPoint y: 407, distance: 215.2
drag, startPoint x: 746, startPoint y: 177, endPoint x: 658, endPoint y: 399, distance: 238.7
drag, startPoint x: 754, startPoint y: 213, endPoint x: 776, endPoint y: 394, distance: 181.9
drag, startPoint x: 755, startPoint y: 237, endPoint x: 675, endPoint y: 416, distance: 196.0
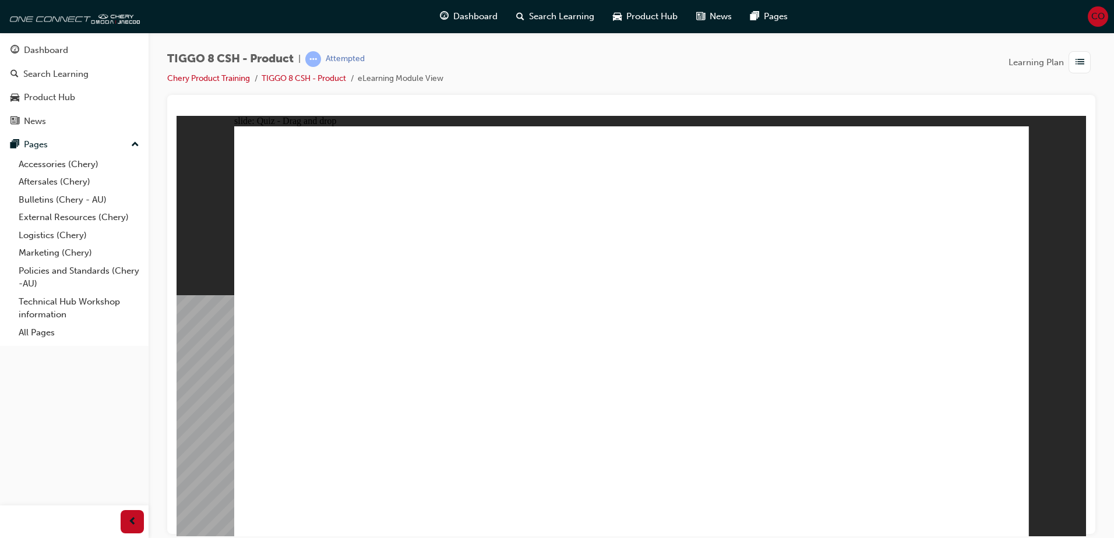
drag, startPoint x: 888, startPoint y: 195, endPoint x: 793, endPoint y: 423, distance: 246.7
drag, startPoint x: 893, startPoint y: 202, endPoint x: 647, endPoint y: 442, distance: 343.9
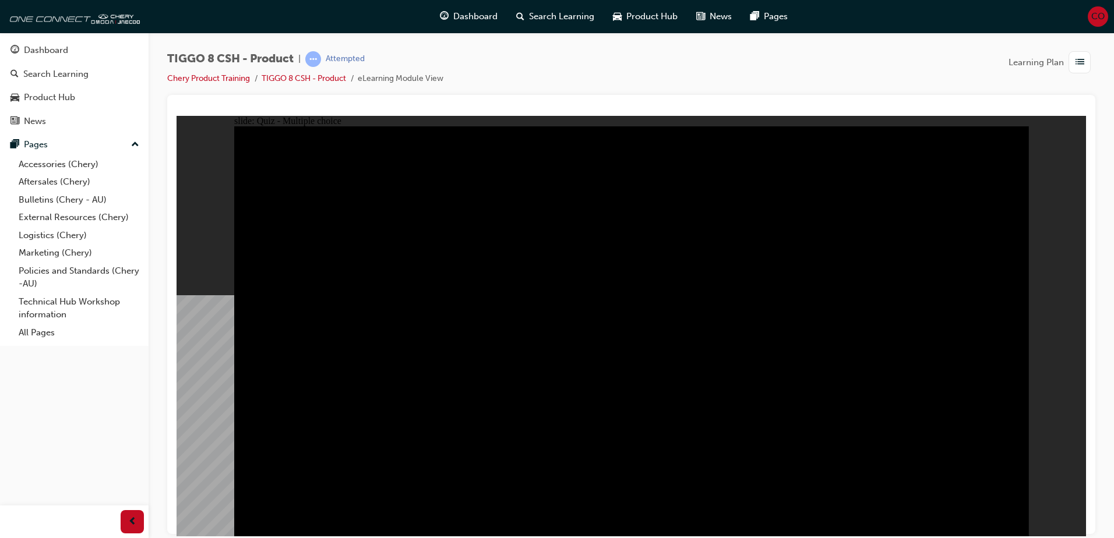
radio input "true"
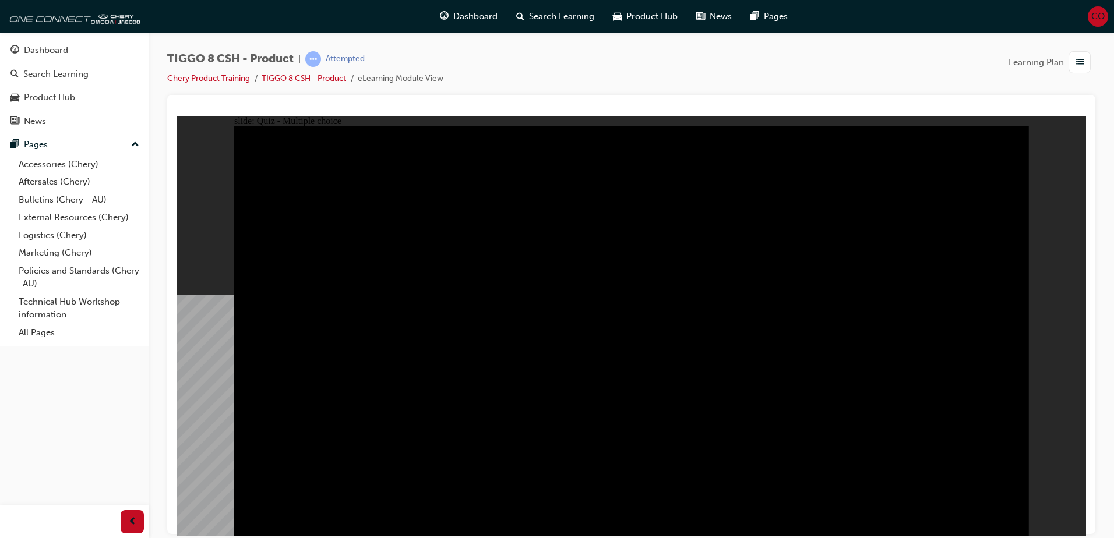
radio input "true"
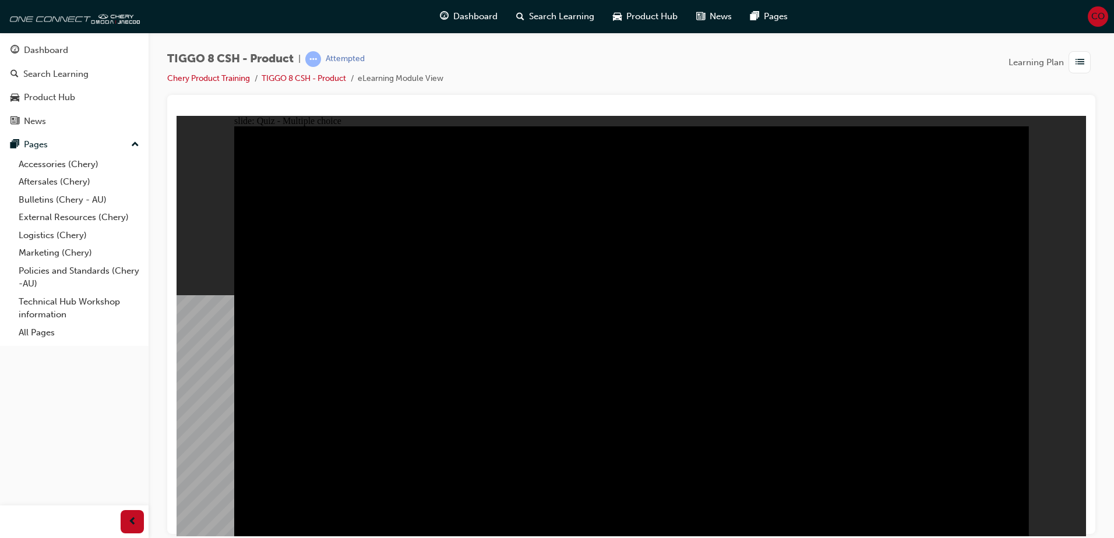
checkbox input "true"
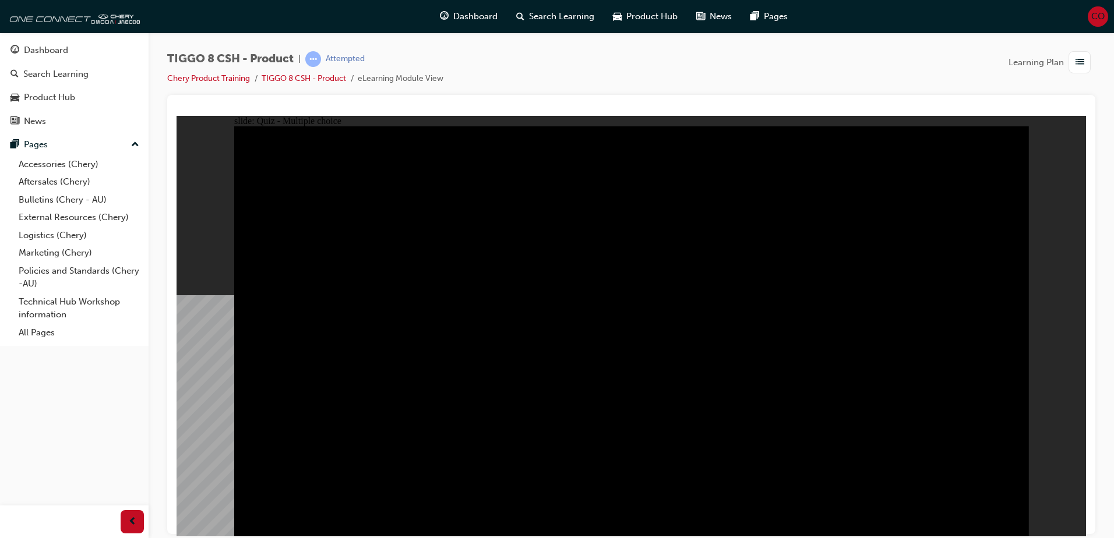
checkbox input "true"
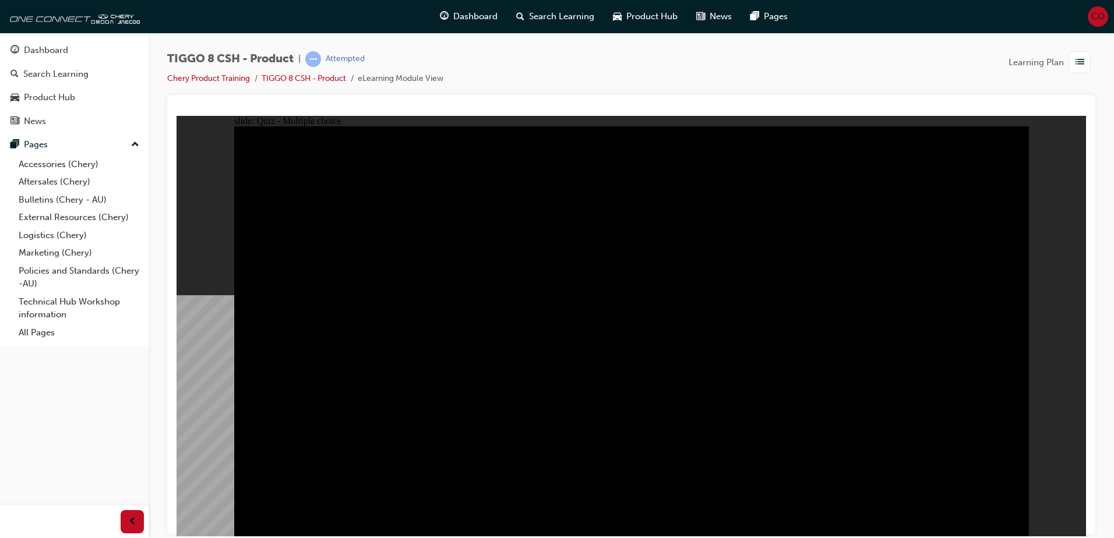
checkbox input "true"
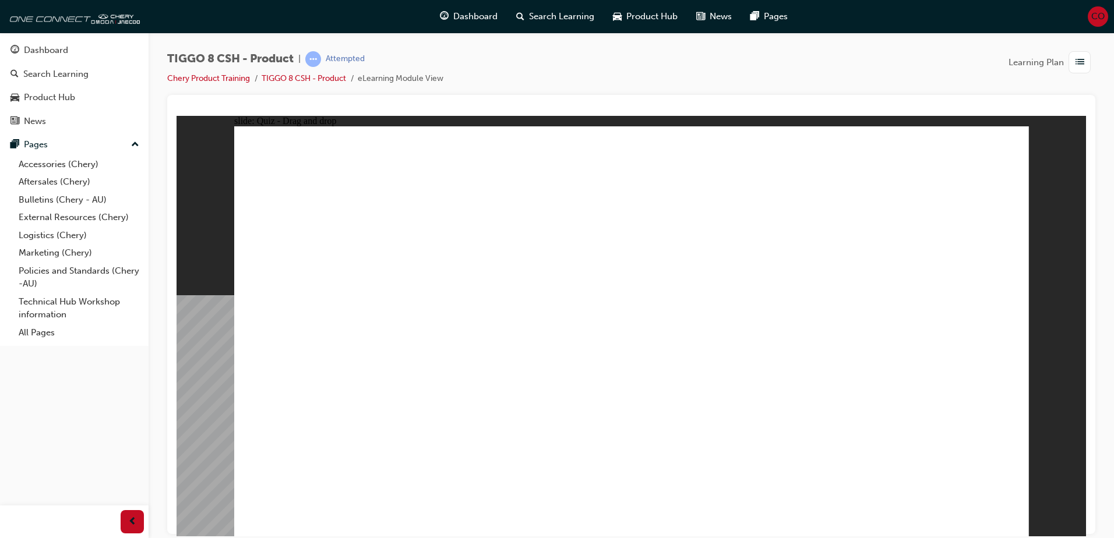
click at [327, 79] on link "TIGGO 8 CSH - Product" at bounding box center [304, 78] width 84 height 10
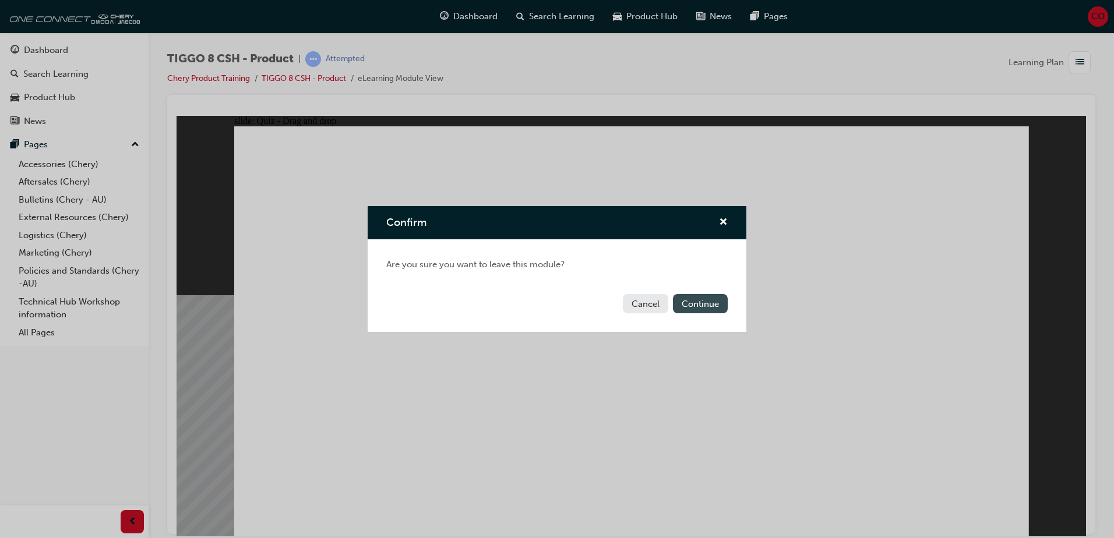
click at [714, 302] on button "Continue" at bounding box center [700, 303] width 55 height 19
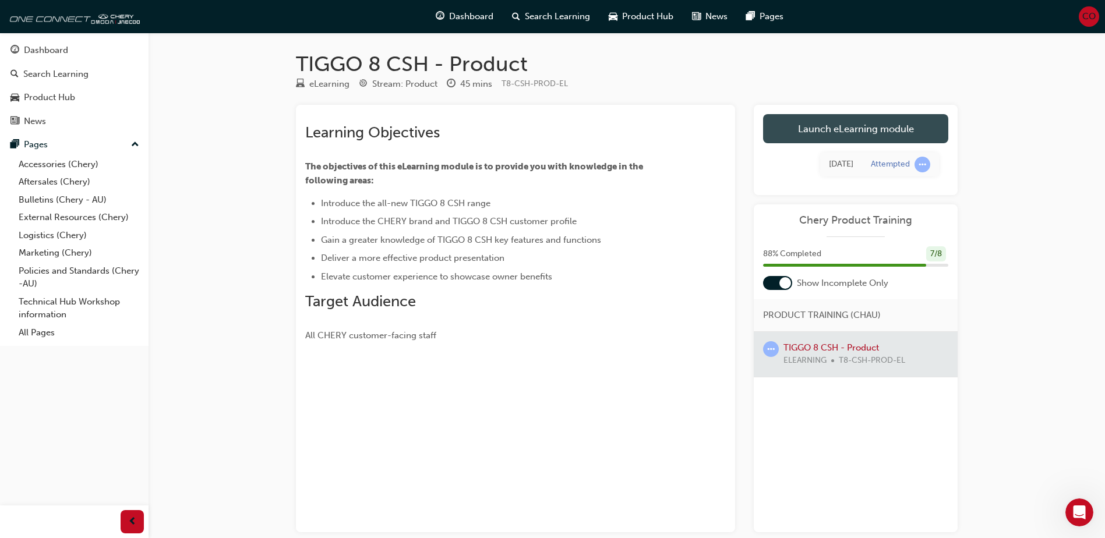
click at [865, 129] on link "Launch eLearning module" at bounding box center [855, 128] width 185 height 29
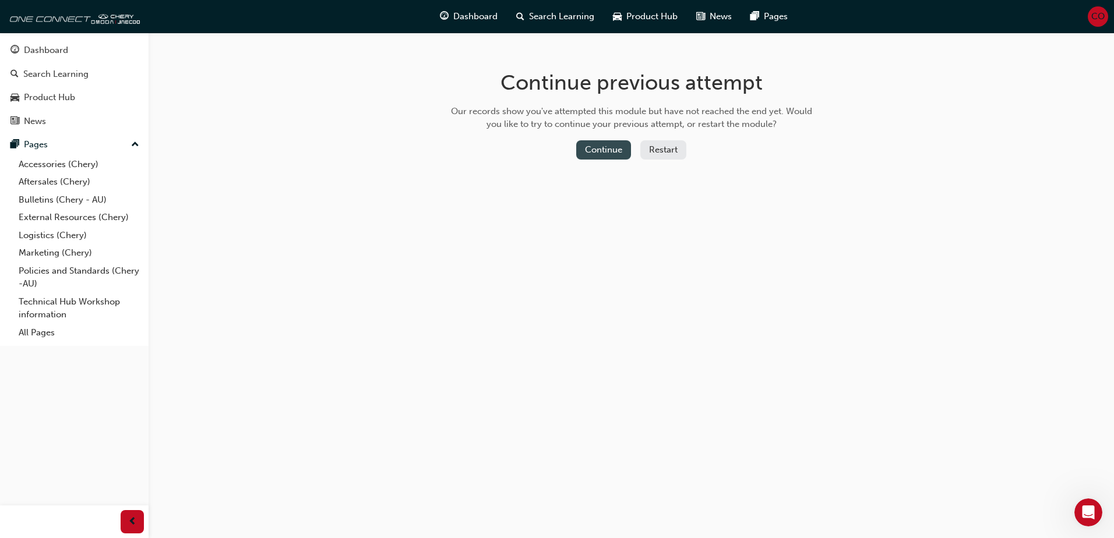
click at [620, 151] on button "Continue" at bounding box center [603, 149] width 55 height 19
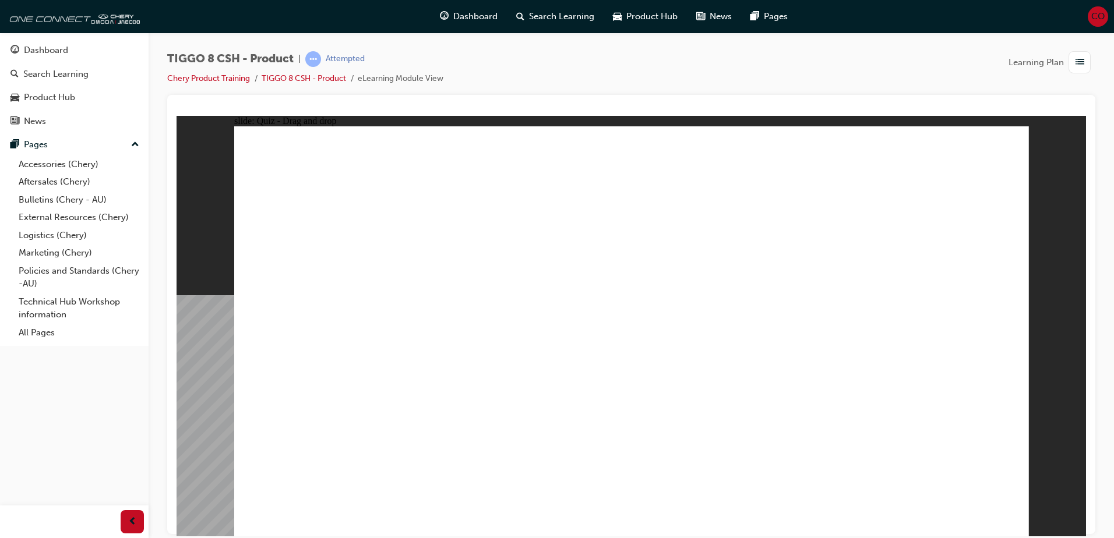
click at [308, 76] on link "TIGGO 8 CSH - Product" at bounding box center [304, 78] width 84 height 10
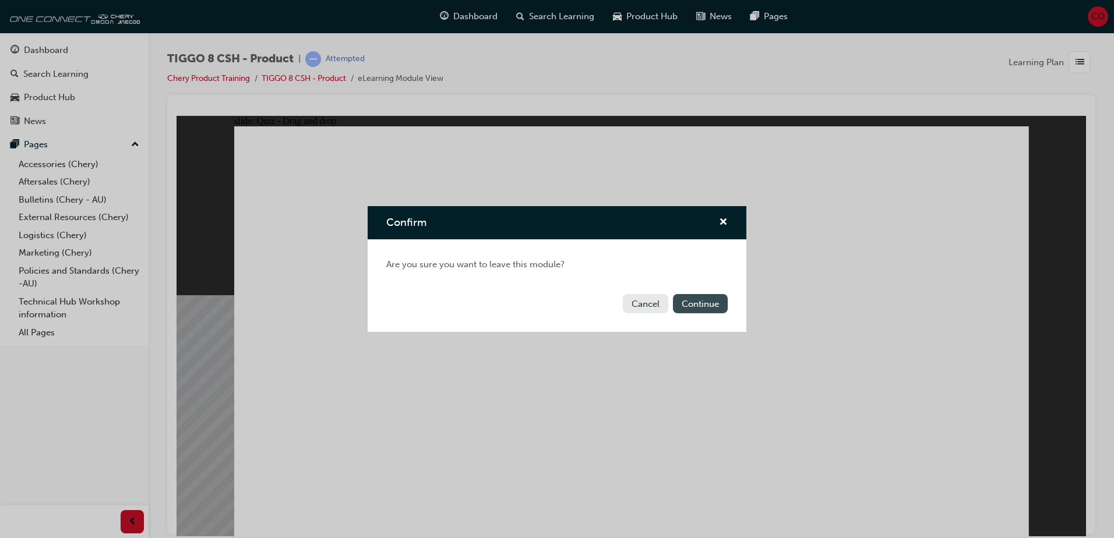
click at [700, 303] on button "Continue" at bounding box center [700, 303] width 55 height 19
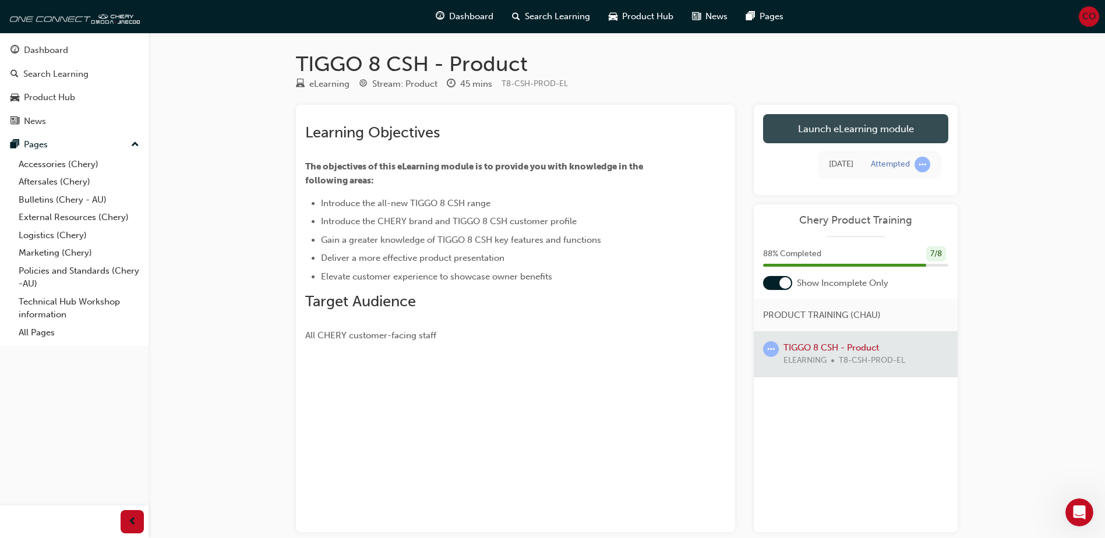
click at [864, 126] on link "Launch eLearning module" at bounding box center [855, 128] width 185 height 29
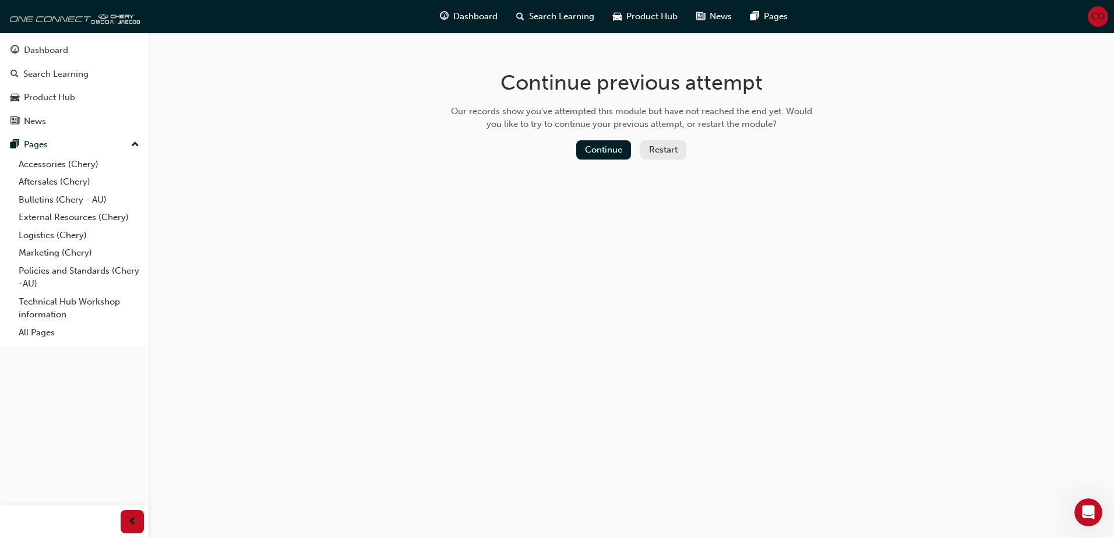
click at [671, 141] on button "Restart" at bounding box center [663, 149] width 46 height 19
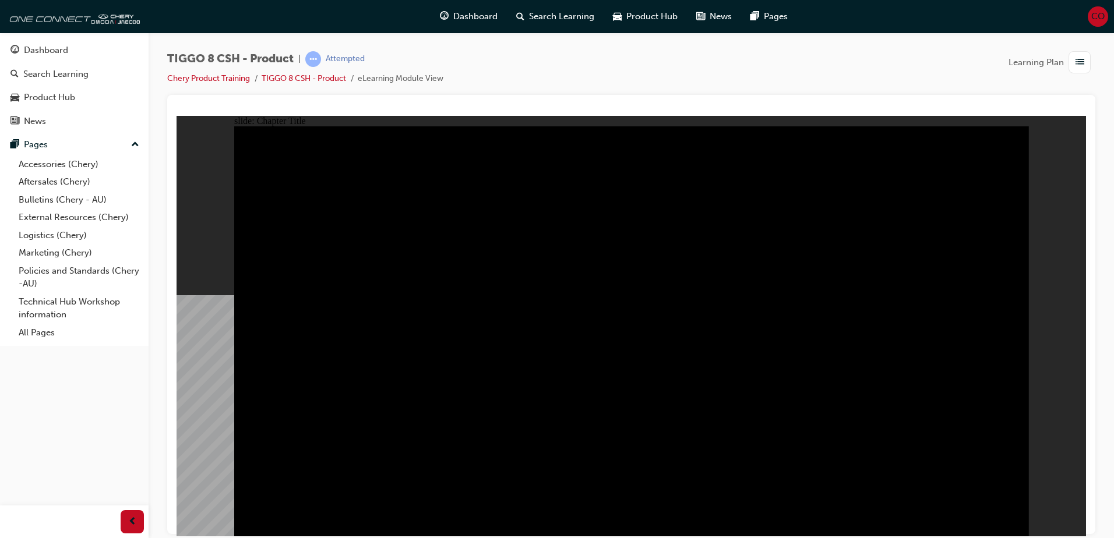
radio input "true"
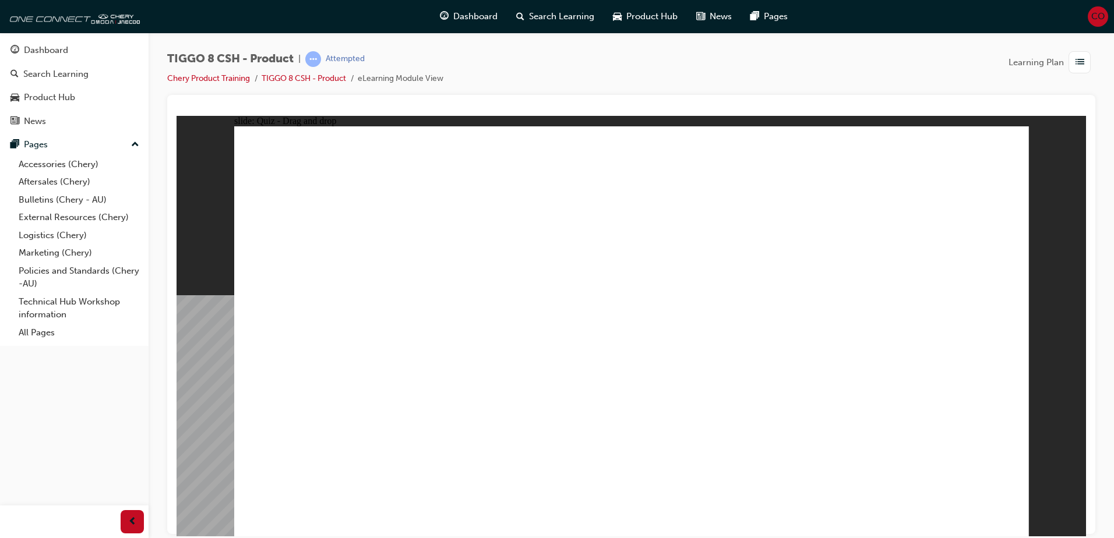
drag, startPoint x: 703, startPoint y: 269, endPoint x: 655, endPoint y: 374, distance: 116.0
drag, startPoint x: 769, startPoint y: 168, endPoint x: 489, endPoint y: 357, distance: 337.8
drag, startPoint x: 850, startPoint y: 243, endPoint x: 946, endPoint y: 346, distance: 140.9
drag, startPoint x: 657, startPoint y: 169, endPoint x: 858, endPoint y: 369, distance: 283.4
drag, startPoint x: 926, startPoint y: 171, endPoint x: 325, endPoint y: 355, distance: 628.8
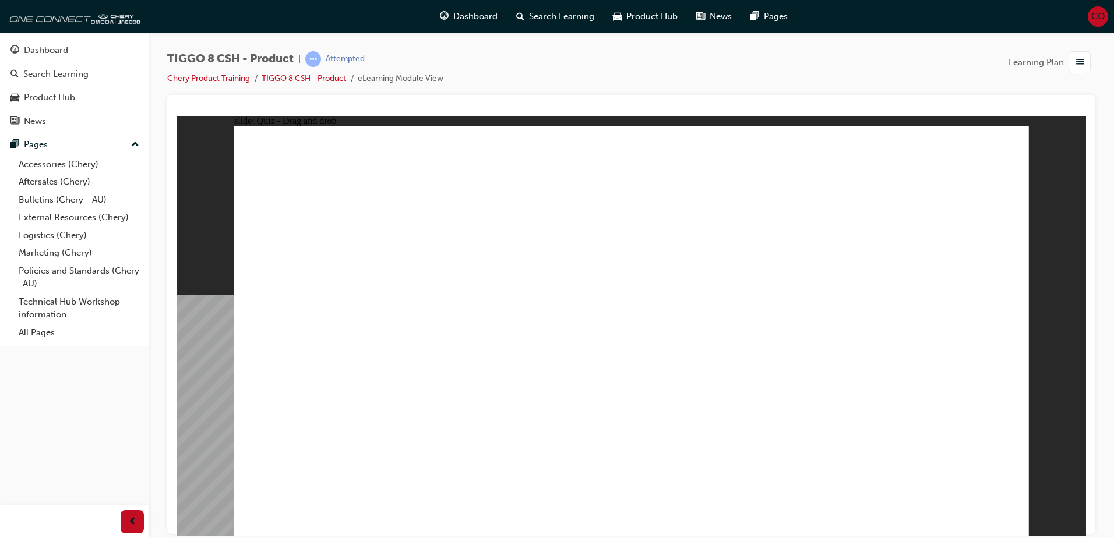
checkbox input "true"
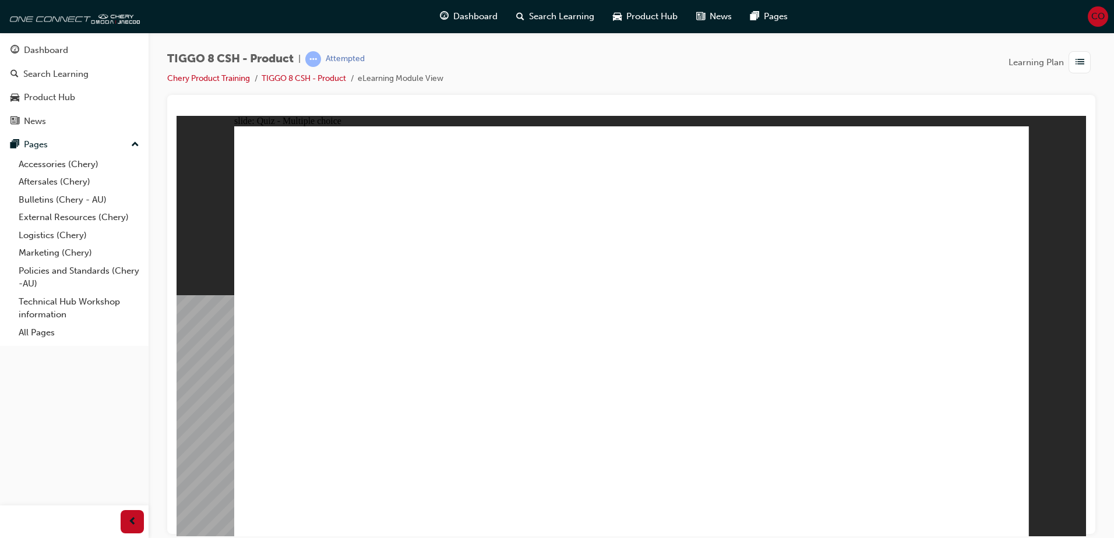
radio input "true"
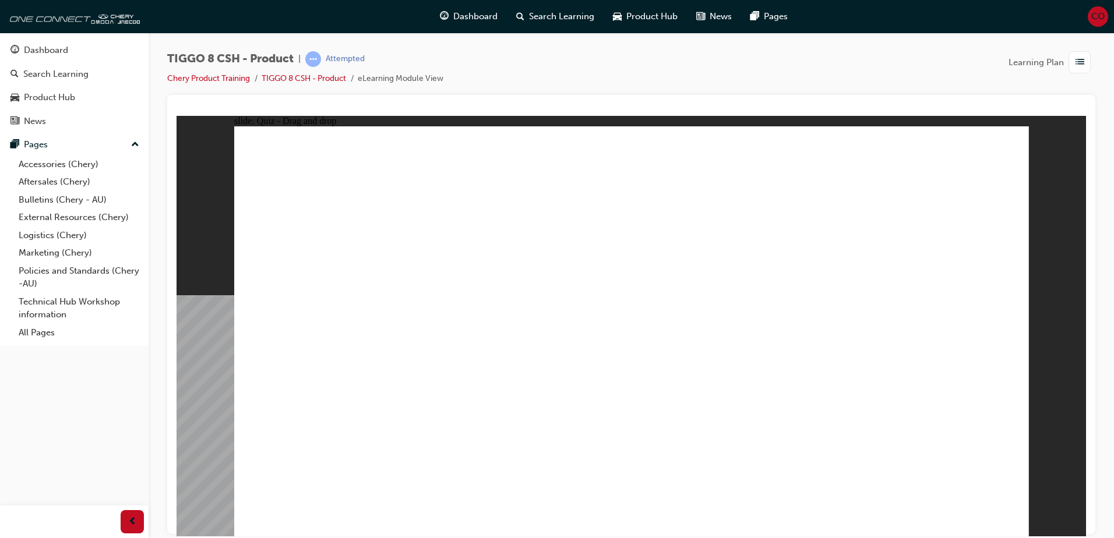
drag, startPoint x: 640, startPoint y: 169, endPoint x: 693, endPoint y: 369, distance: 206.7
drag, startPoint x: 661, startPoint y: 202, endPoint x: 711, endPoint y: 399, distance: 203.7
drag, startPoint x: 771, startPoint y: 169, endPoint x: 685, endPoint y: 387, distance: 233.7
drag, startPoint x: 772, startPoint y: 209, endPoint x: 779, endPoint y: 382, distance: 173.7
drag, startPoint x: 760, startPoint y: 233, endPoint x: 665, endPoint y: 422, distance: 211.8
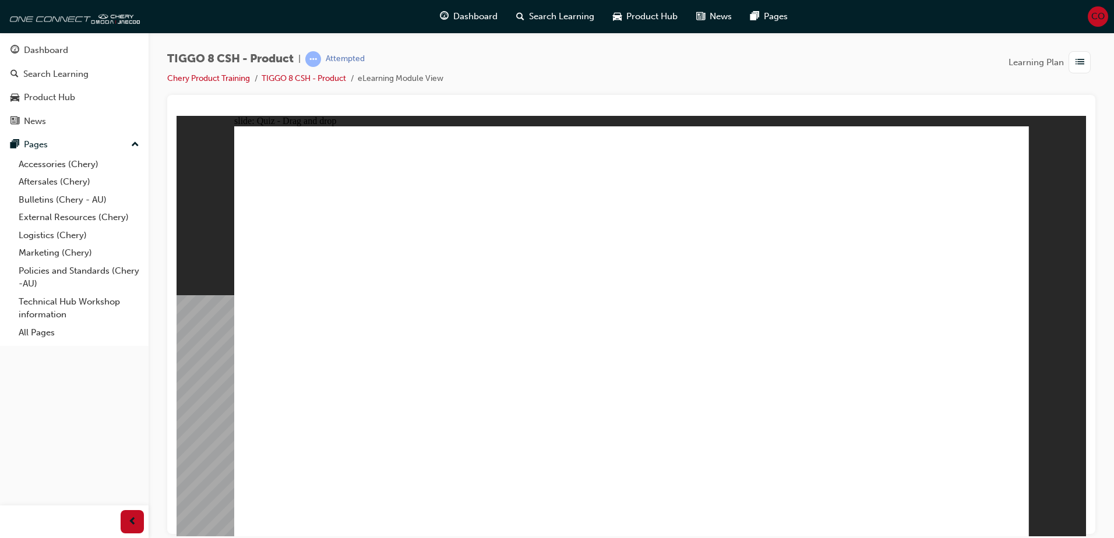
drag, startPoint x: 926, startPoint y: 168, endPoint x: 821, endPoint y: 407, distance: 261.3
drag, startPoint x: 883, startPoint y: 250, endPoint x: 675, endPoint y: 433, distance: 277.3
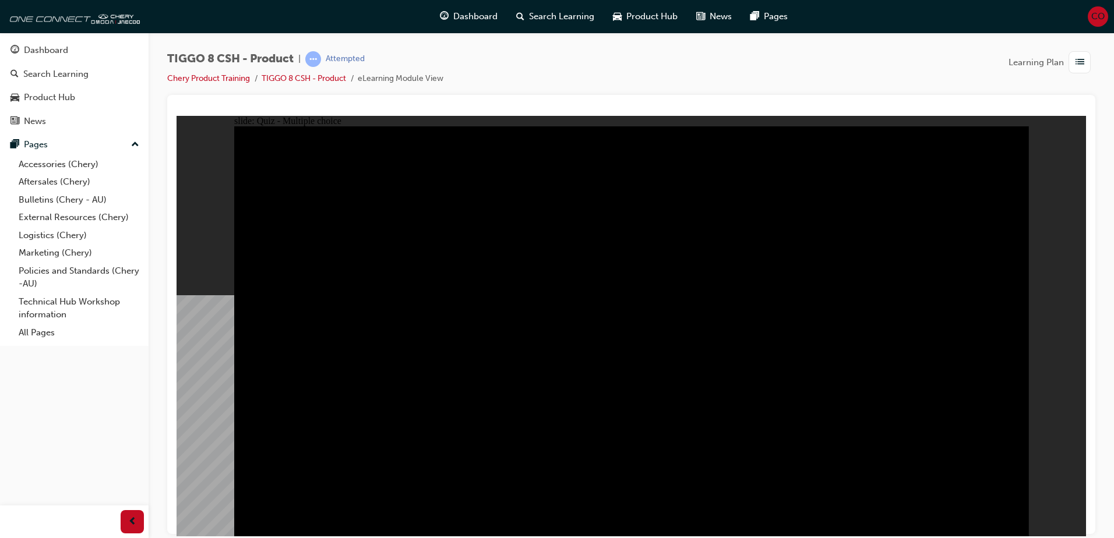
radio input "true"
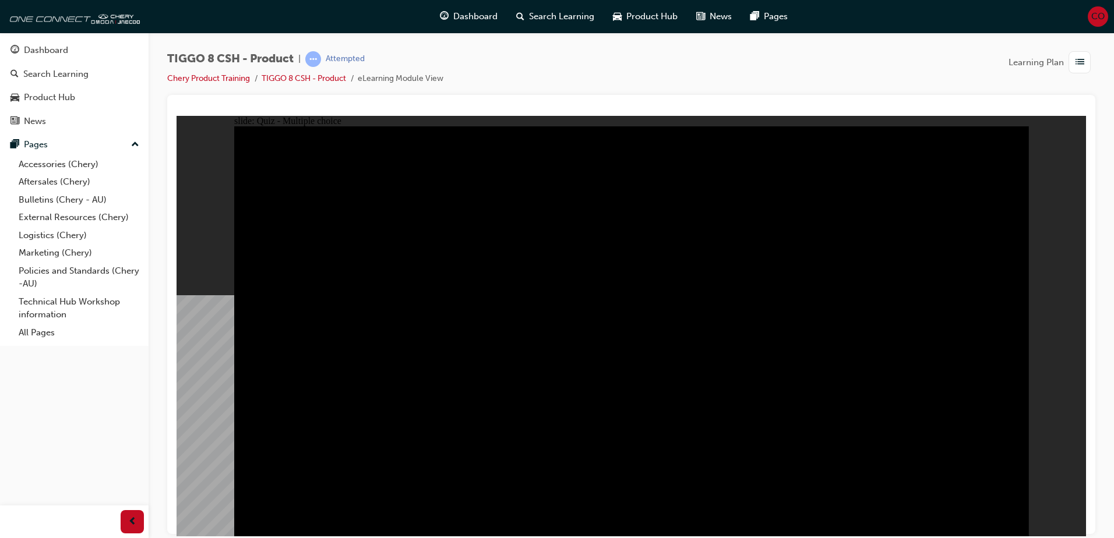
radio input "true"
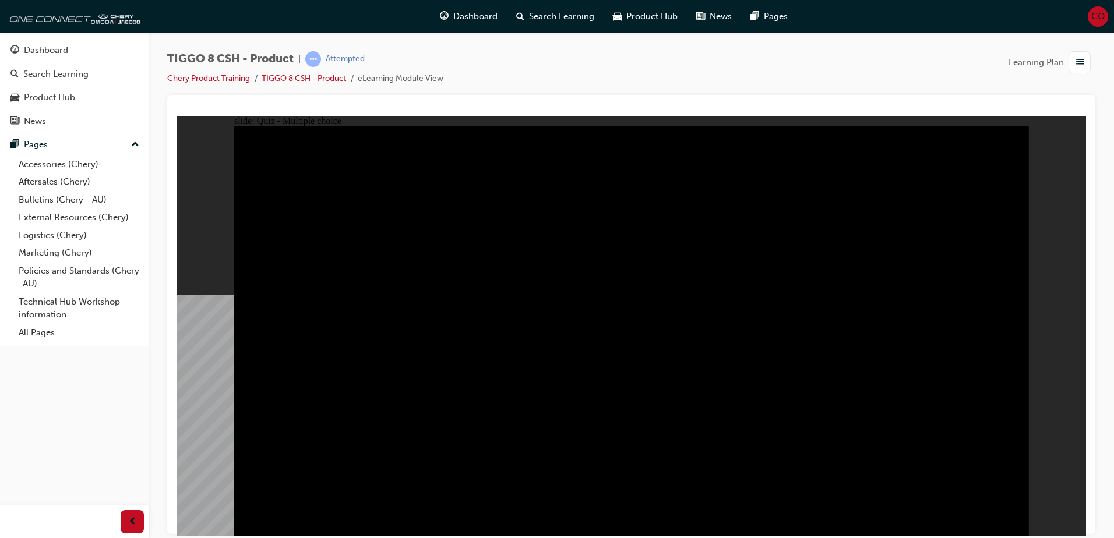
checkbox input "true"
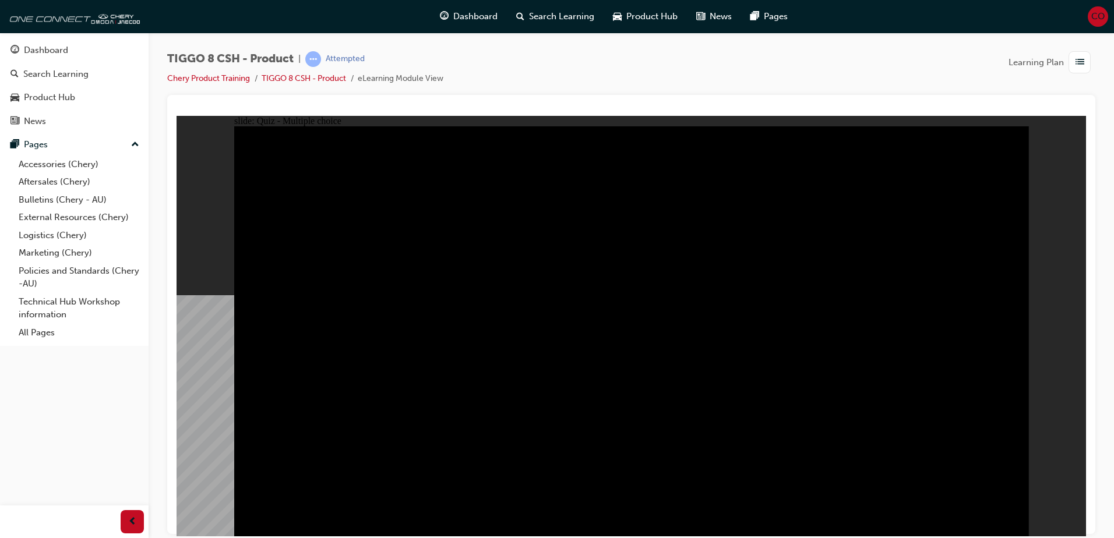
checkbox input "true"
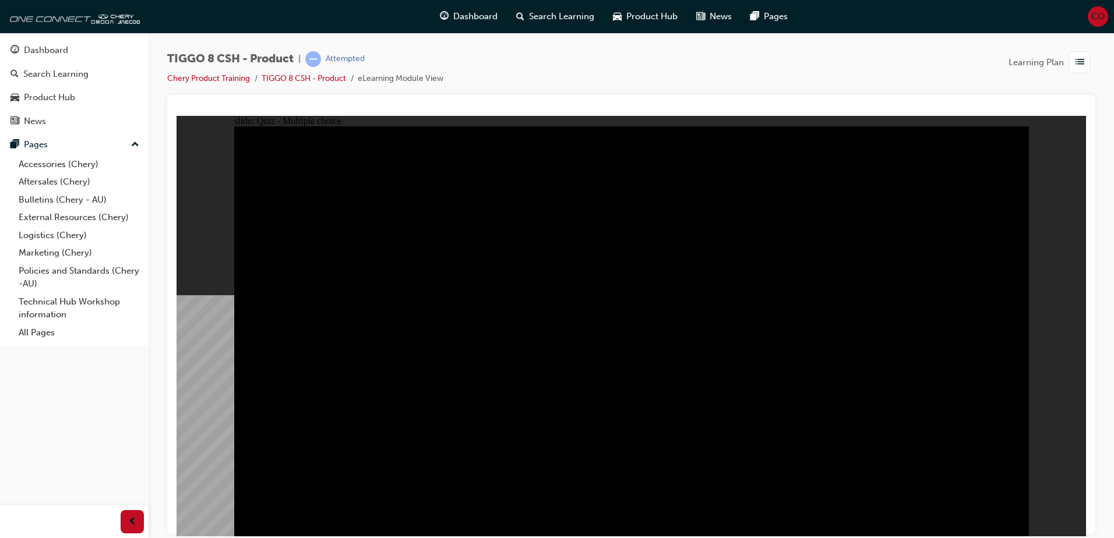
checkbox input "true"
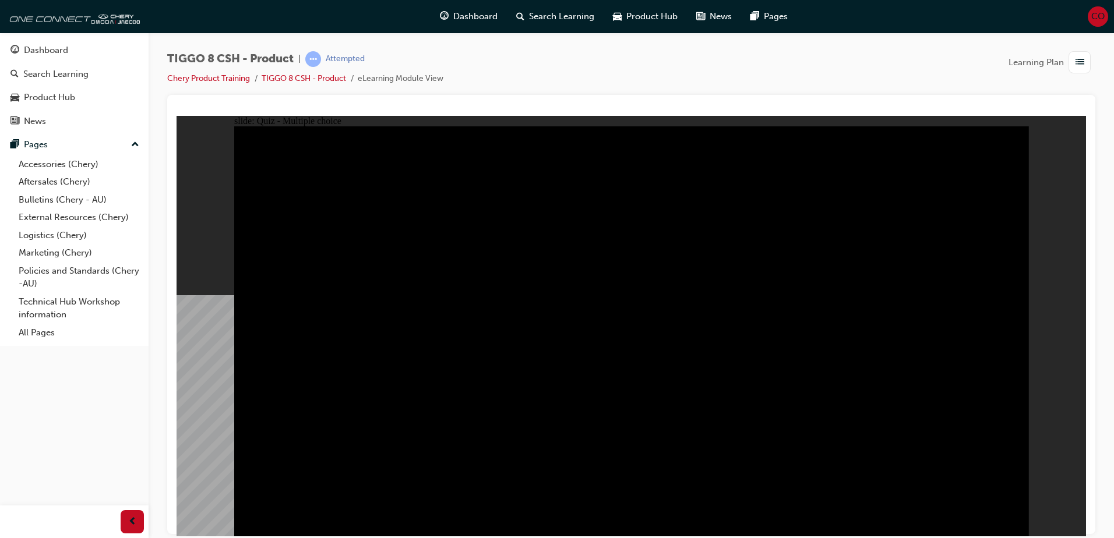
checkbox input "false"
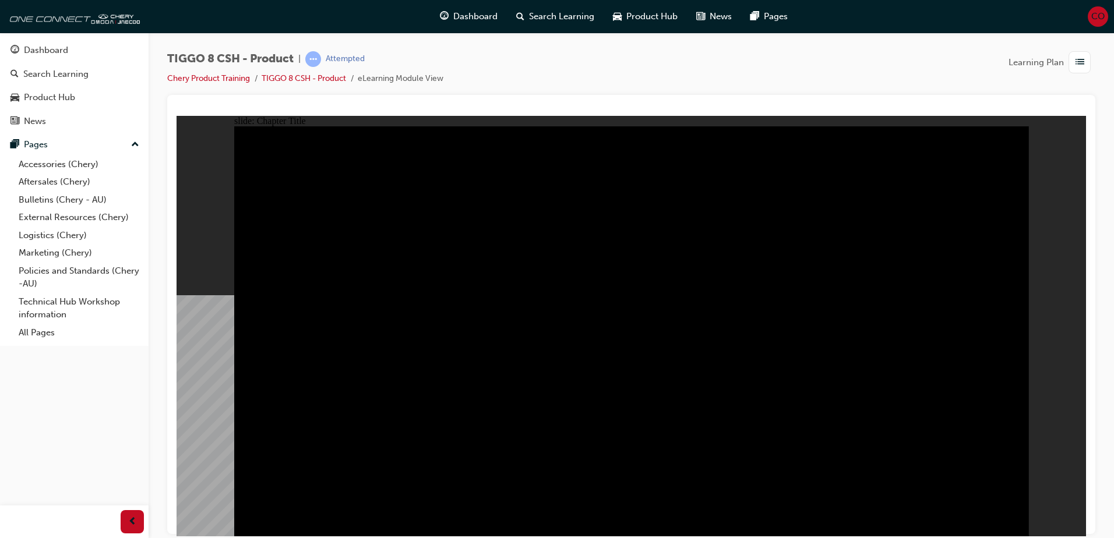
radio input "true"
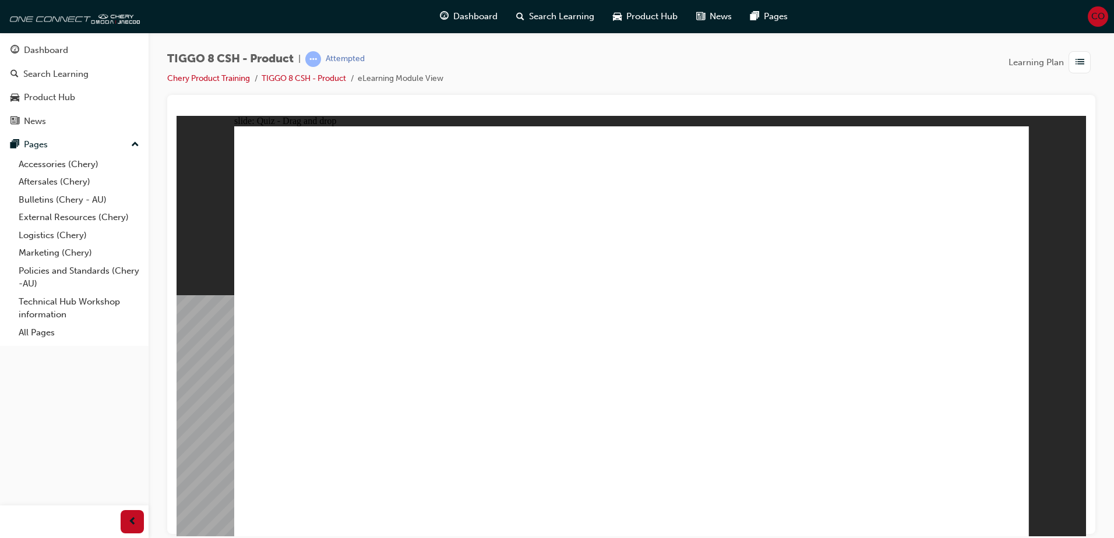
drag, startPoint x: 765, startPoint y: 168, endPoint x: 495, endPoint y: 361, distance: 332.3
drag, startPoint x: 690, startPoint y: 251, endPoint x: 794, endPoint y: 355, distance: 146.6
drag, startPoint x: 791, startPoint y: 367, endPoint x: 652, endPoint y: 374, distance: 139.4
drag, startPoint x: 595, startPoint y: 175, endPoint x: 792, endPoint y: 356, distance: 267.5
drag, startPoint x: 842, startPoint y: 243, endPoint x: 940, endPoint y: 351, distance: 145.6
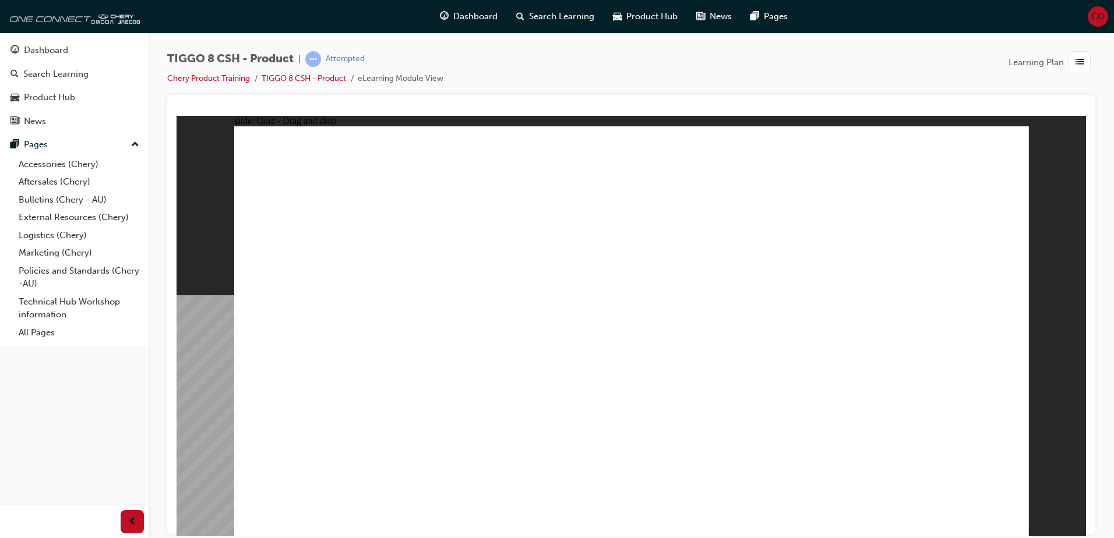
drag, startPoint x: 927, startPoint y: 182, endPoint x: 326, endPoint y: 372, distance: 629.8
checkbox input "true"
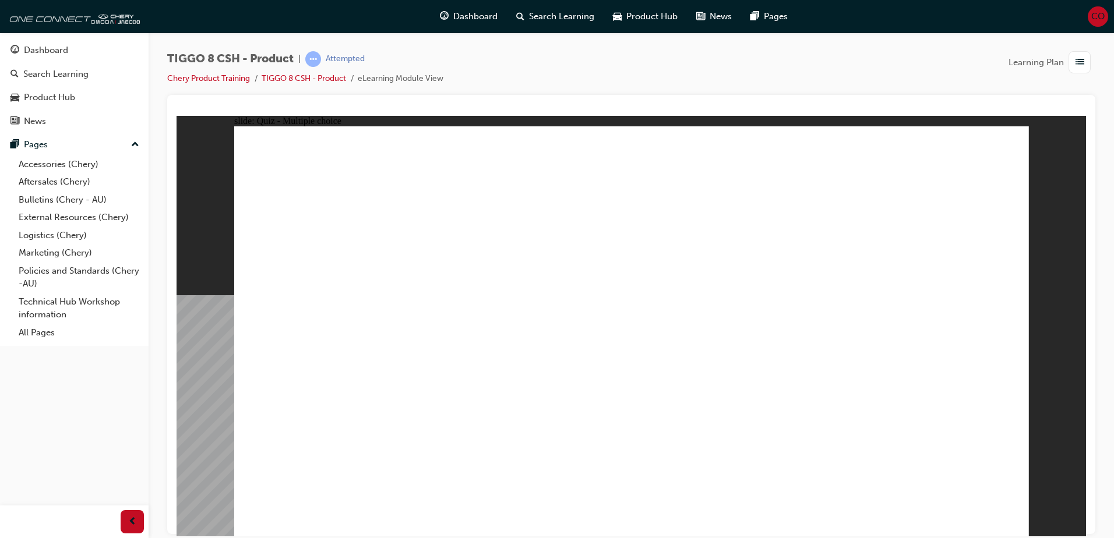
radio input "true"
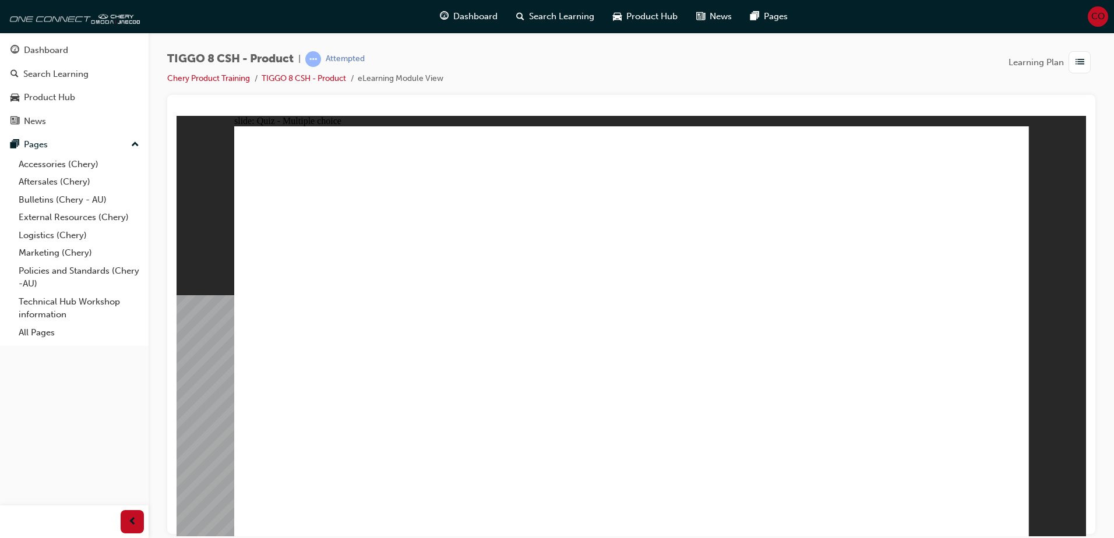
drag, startPoint x: 659, startPoint y: 178, endPoint x: 695, endPoint y: 370, distance: 195.6
drag, startPoint x: 623, startPoint y: 199, endPoint x: 805, endPoint y: 372, distance: 251.7
drag, startPoint x: 778, startPoint y: 167, endPoint x: 684, endPoint y: 396, distance: 247.1
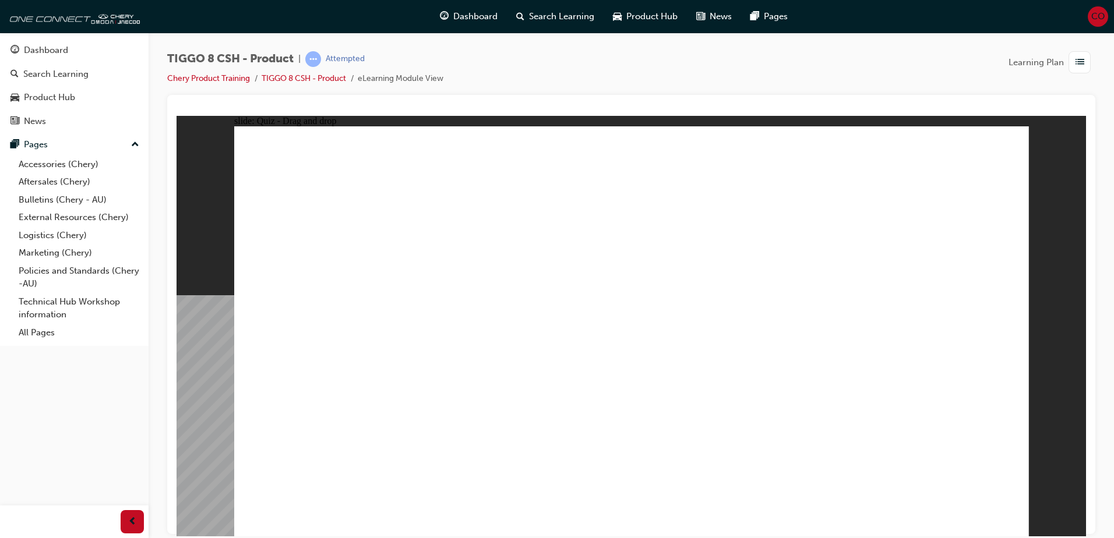
drag, startPoint x: 787, startPoint y: 202, endPoint x: 810, endPoint y: 390, distance: 189.5
drag, startPoint x: 773, startPoint y: 228, endPoint x: 691, endPoint y: 414, distance: 203.1
drag, startPoint x: 895, startPoint y: 174, endPoint x: 790, endPoint y: 416, distance: 263.7
drag, startPoint x: 892, startPoint y: 210, endPoint x: 687, endPoint y: 448, distance: 313.9
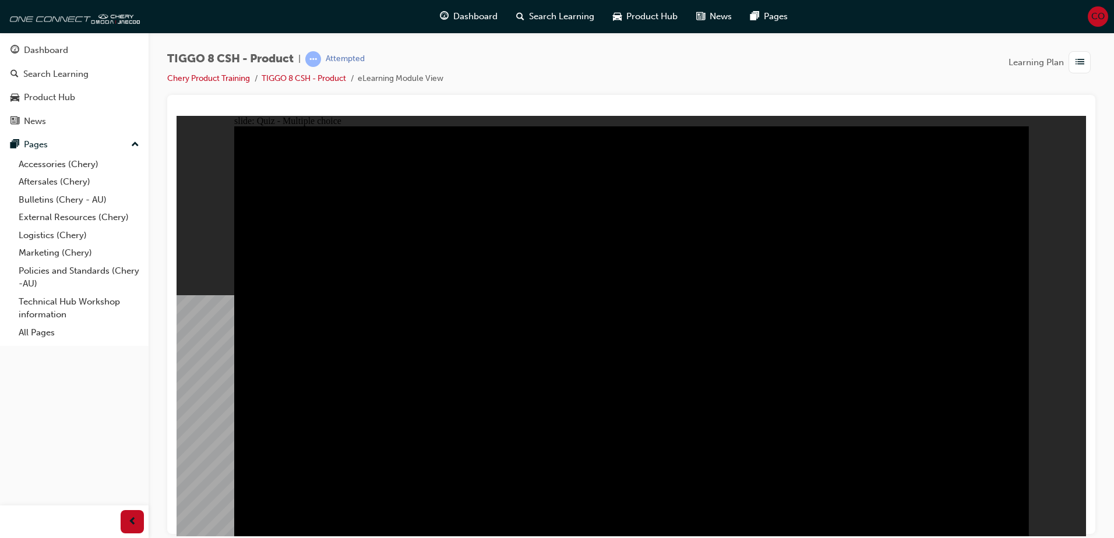
radio input "true"
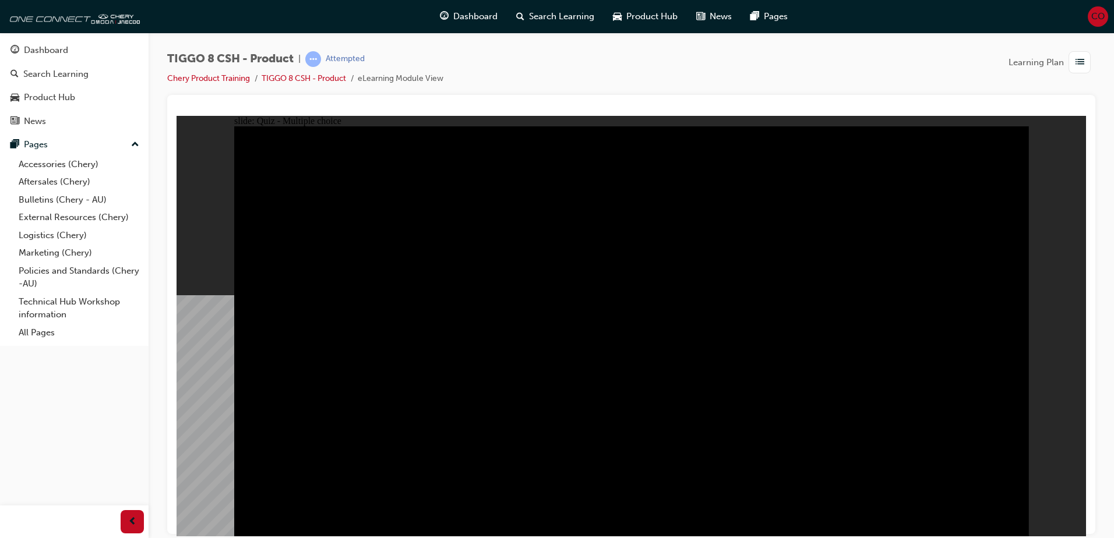
radio input "true"
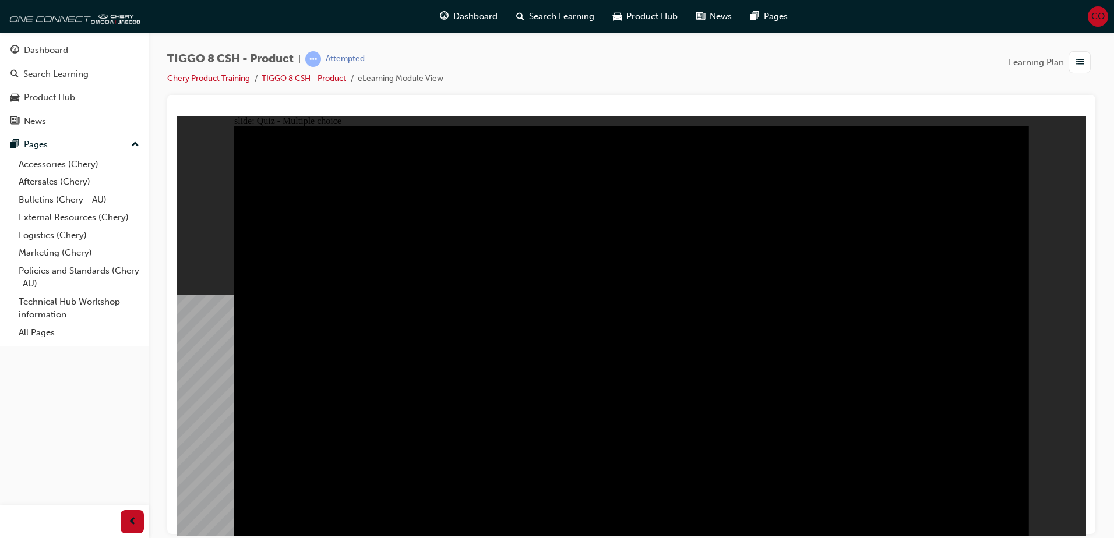
checkbox input "true"
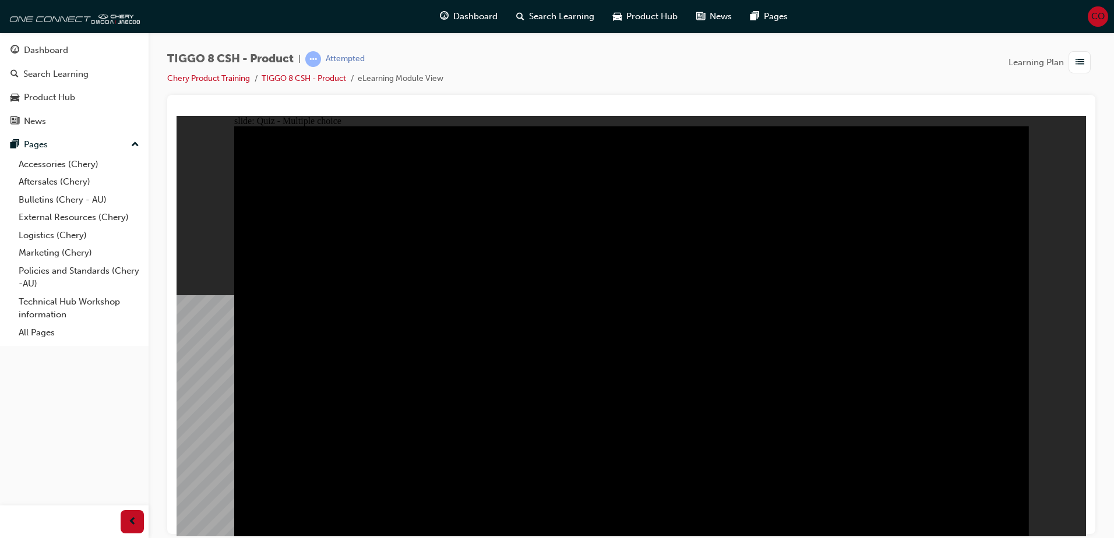
checkbox input "true"
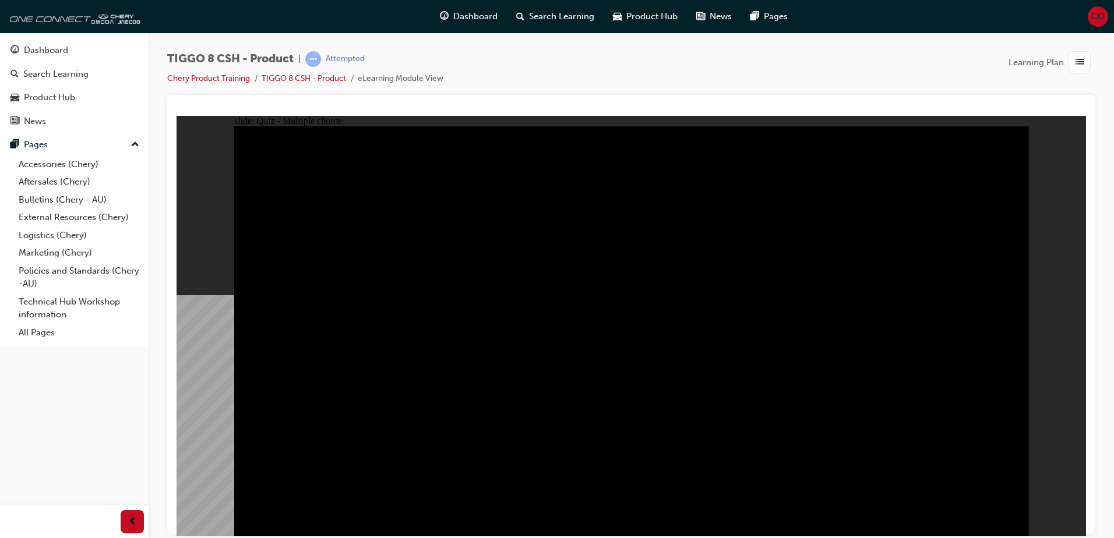
checkbox input "true"
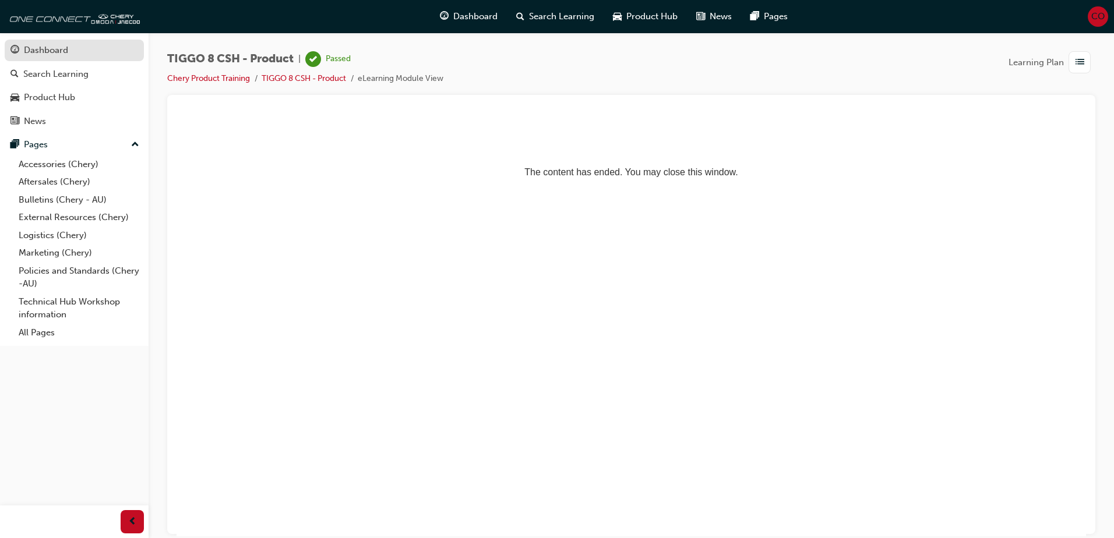
click at [63, 53] on div "Dashboard" at bounding box center [46, 50] width 44 height 13
